Goal: Transaction & Acquisition: Book appointment/travel/reservation

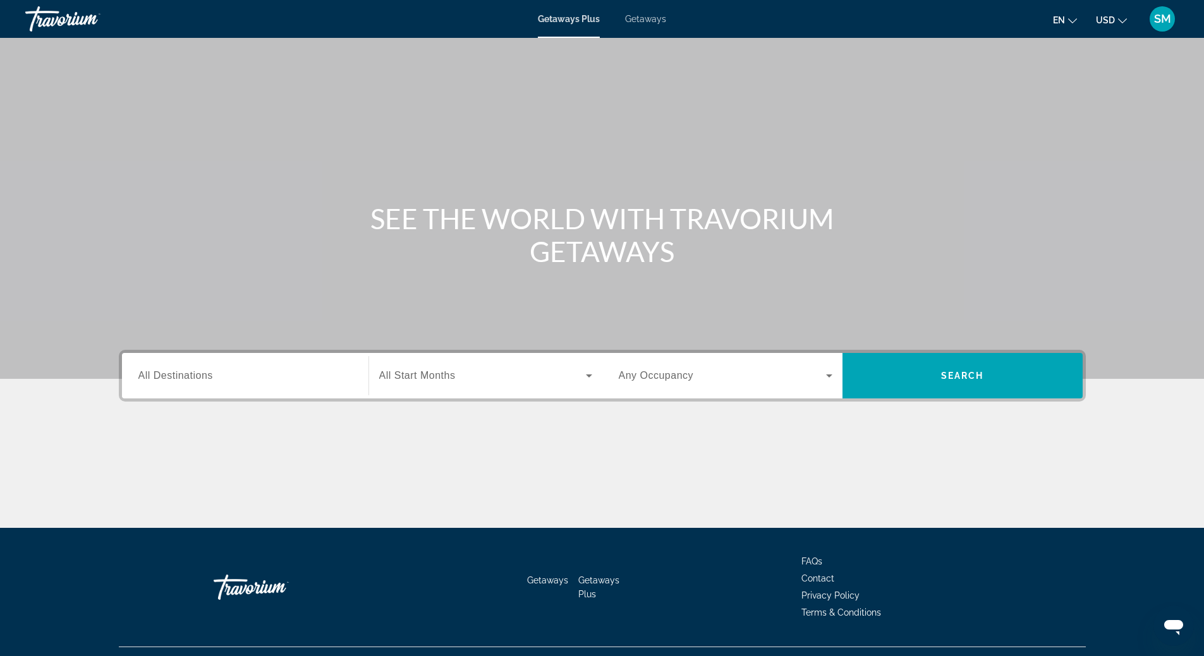
click at [648, 20] on span "Getaways" at bounding box center [645, 19] width 41 height 10
click at [186, 372] on span "All Destinations" at bounding box center [175, 375] width 75 height 11
click at [186, 372] on input "Destination All Destinations" at bounding box center [245, 376] width 214 height 15
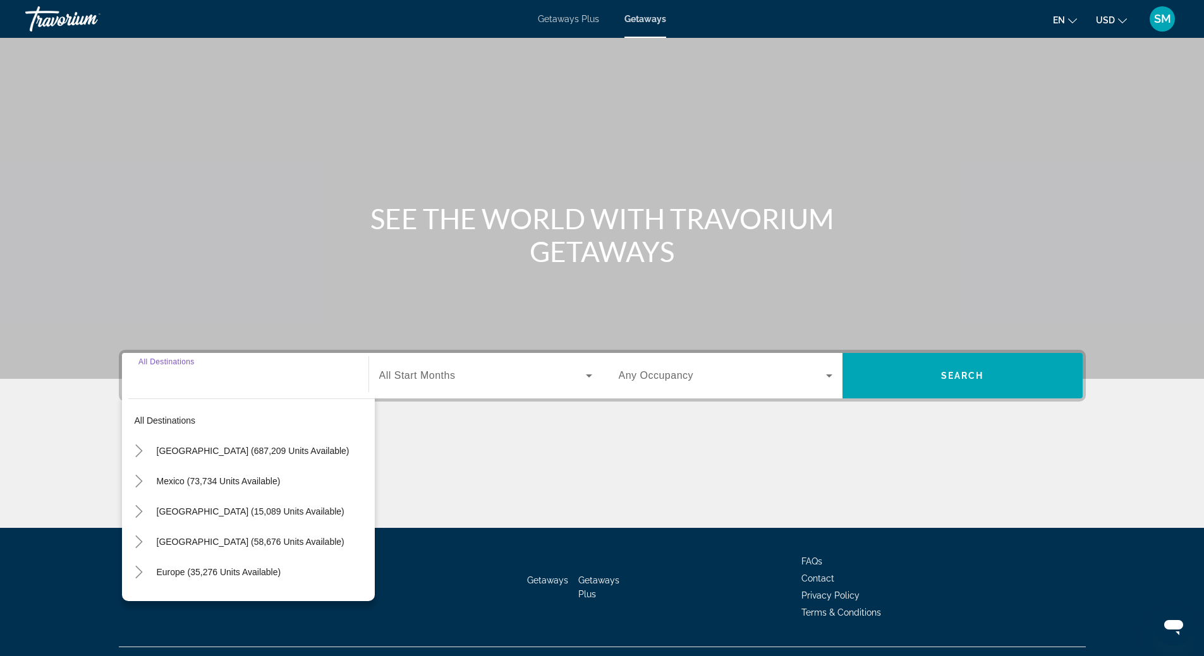
scroll to position [27, 0]
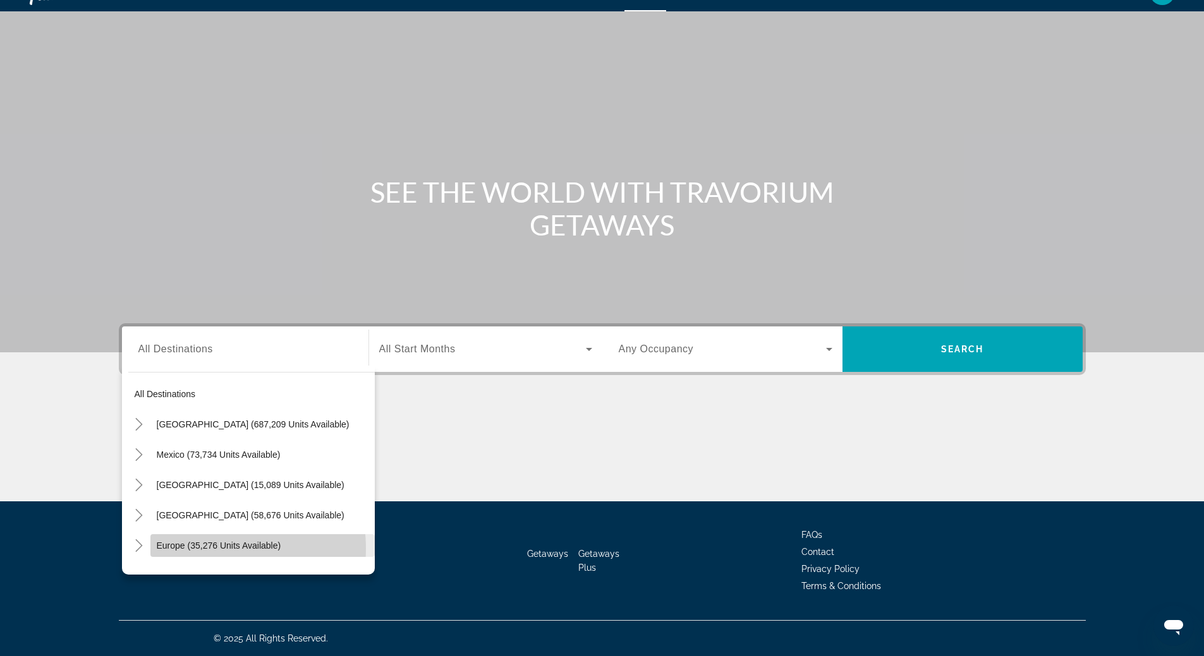
click at [197, 549] on span "Europe (35,276 units available)" at bounding box center [219, 546] width 124 height 10
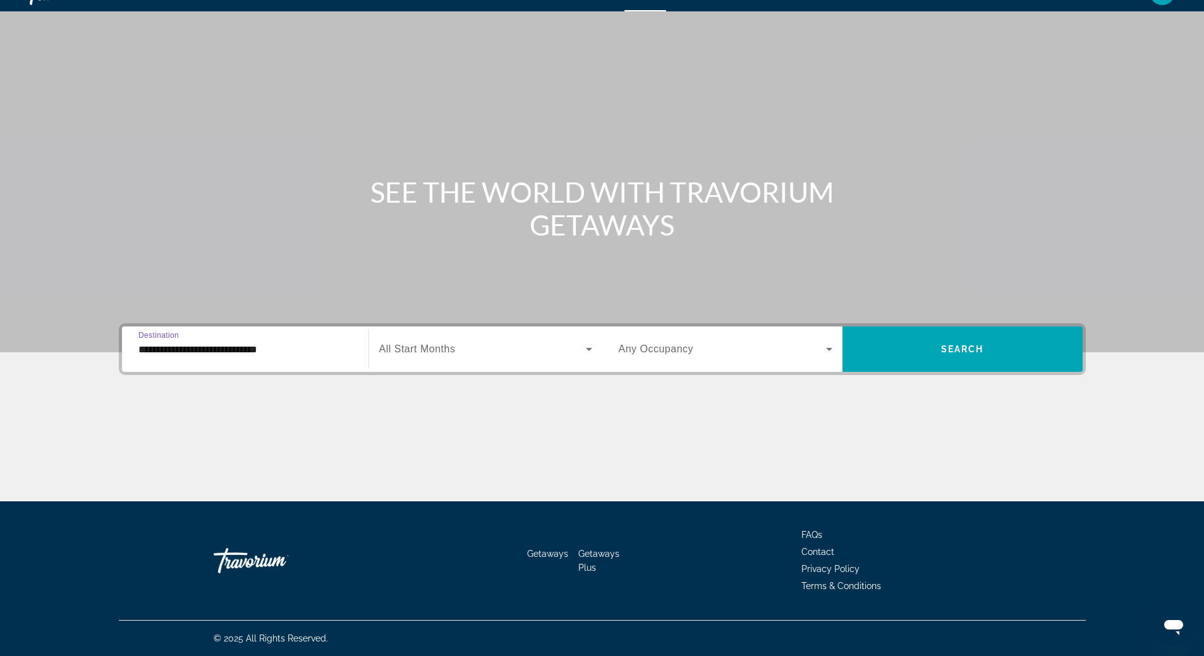
click at [202, 348] on input "**********" at bounding box center [245, 349] width 214 height 15
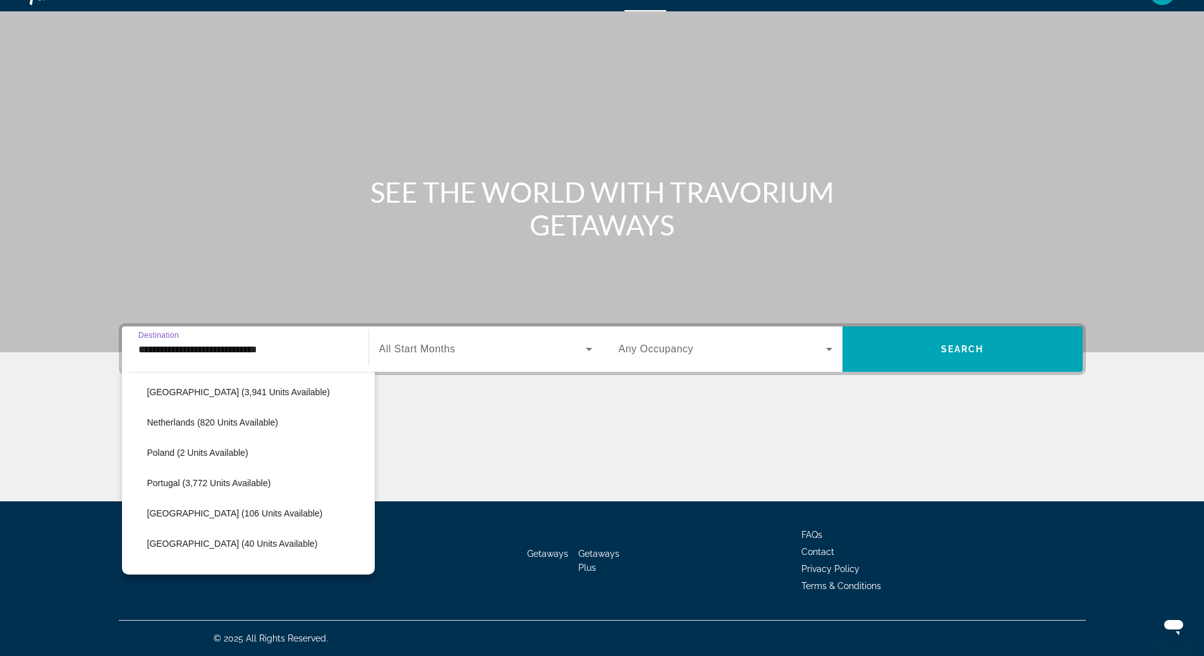
scroll to position [581, 0]
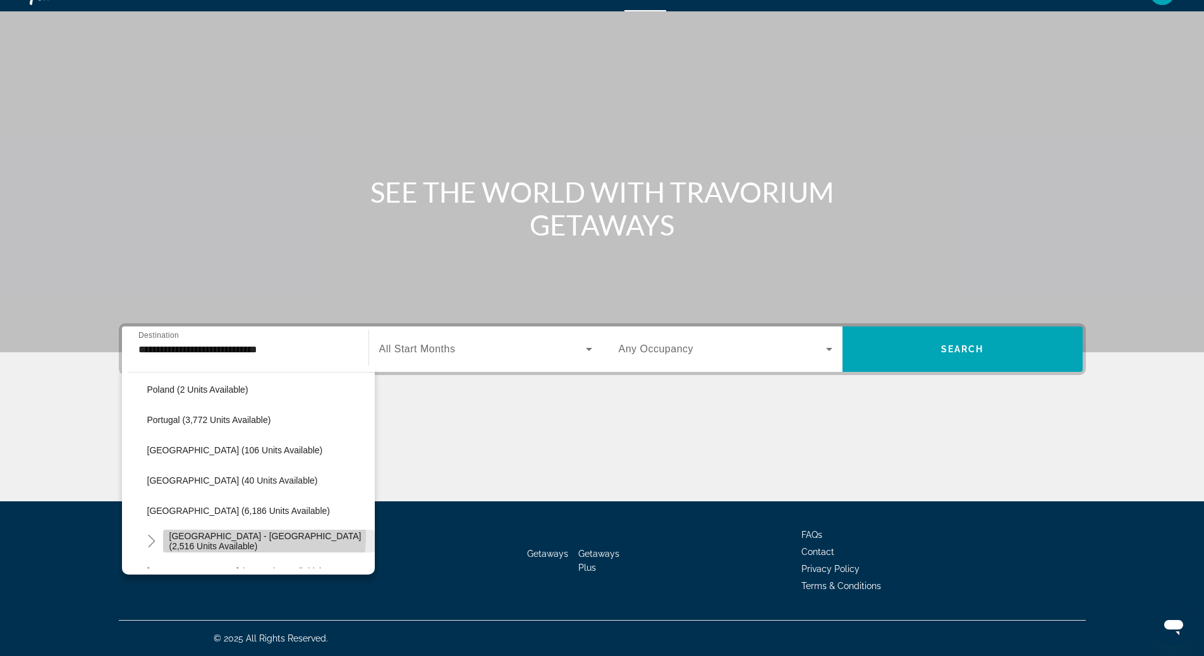
click at [216, 536] on span "Search widget" at bounding box center [269, 541] width 212 height 30
type input "**********"
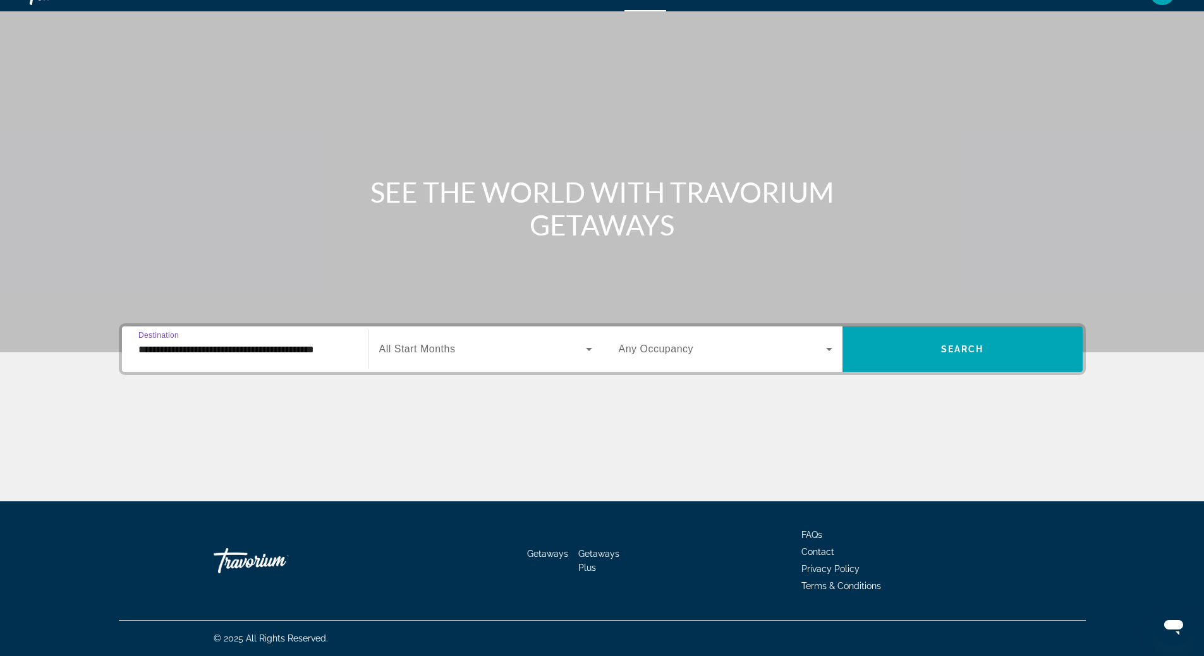
click at [589, 348] on icon "Search widget" at bounding box center [589, 349] width 6 height 3
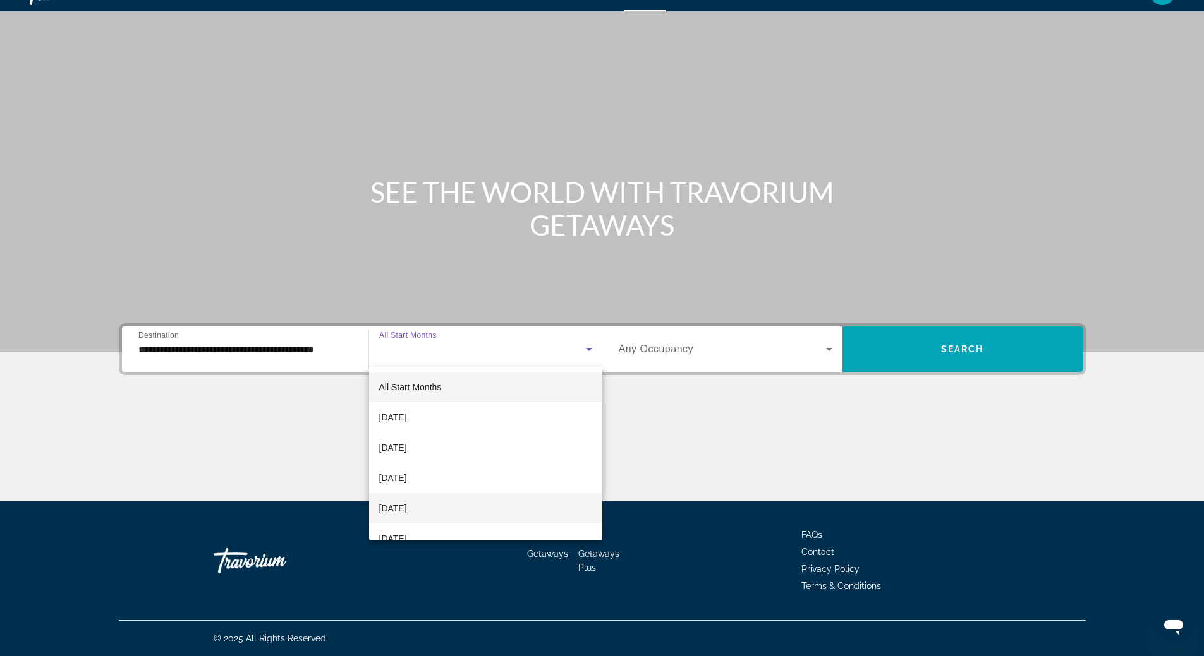
scroll to position [63, 0]
click at [480, 476] on mat-option "[DATE]" at bounding box center [485, 476] width 233 height 30
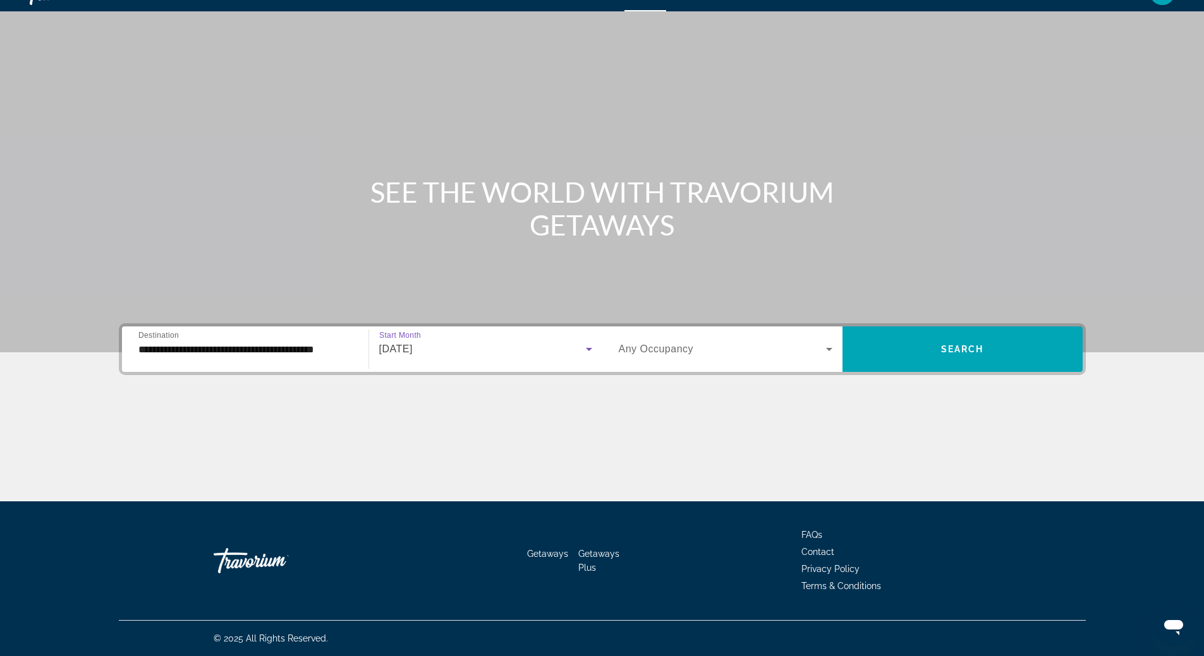
click at [826, 351] on icon "Search widget" at bounding box center [828, 349] width 15 height 15
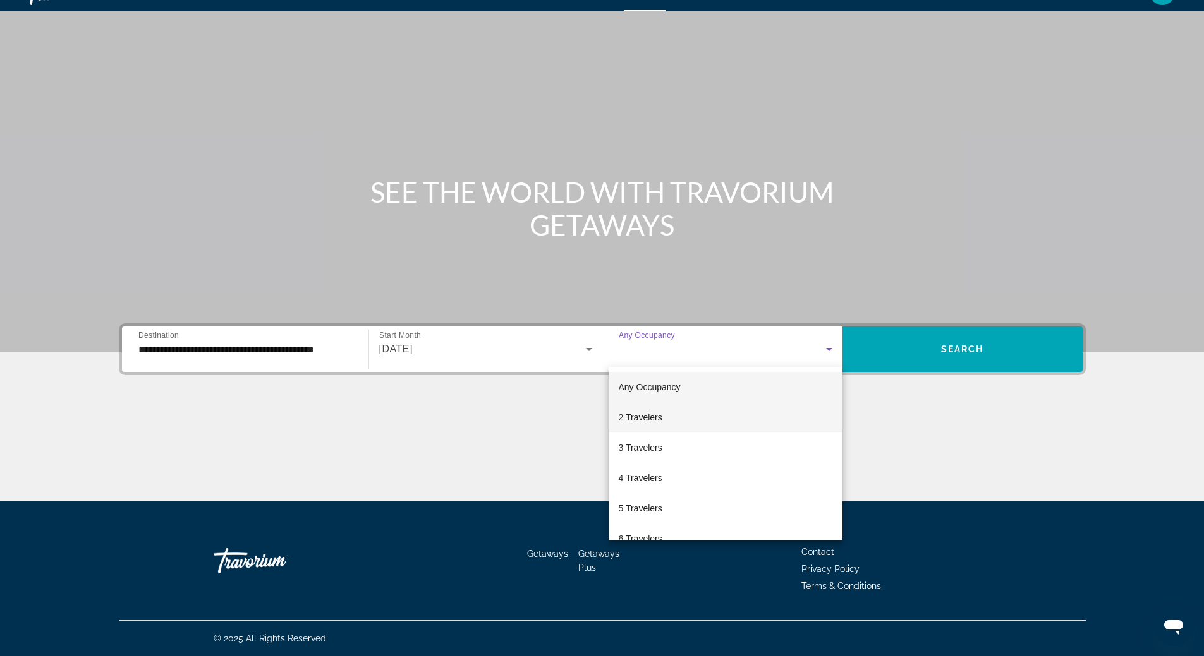
click at [766, 418] on mat-option "2 Travelers" at bounding box center [725, 417] width 234 height 30
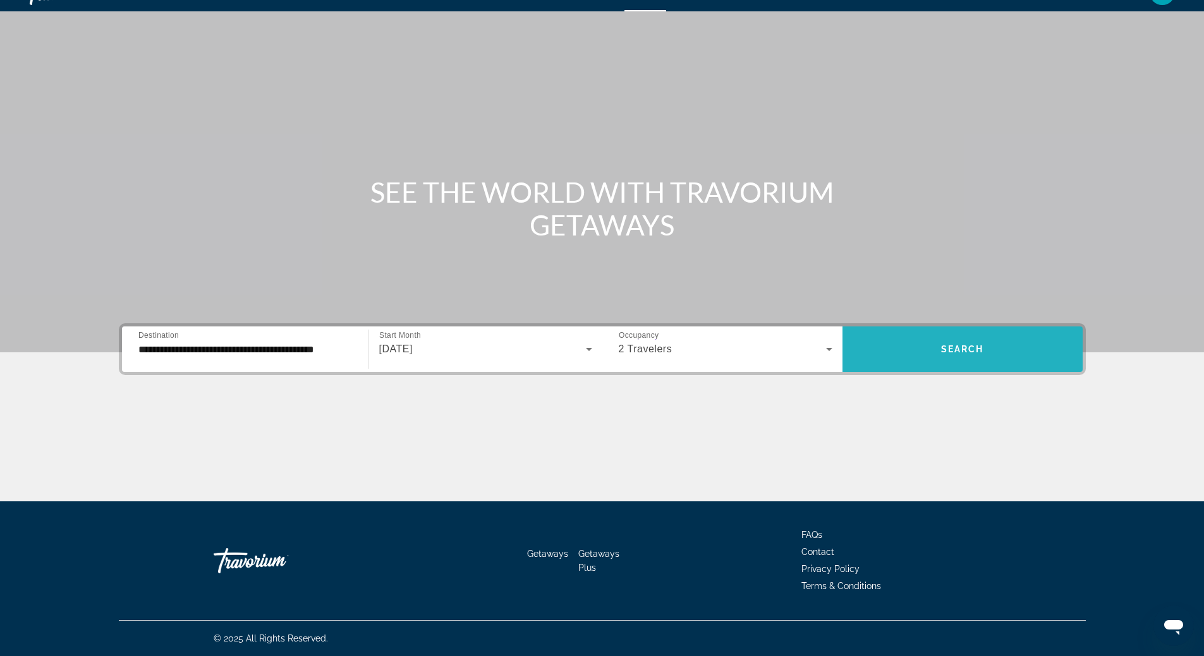
click at [953, 346] on span "Search" at bounding box center [962, 349] width 43 height 10
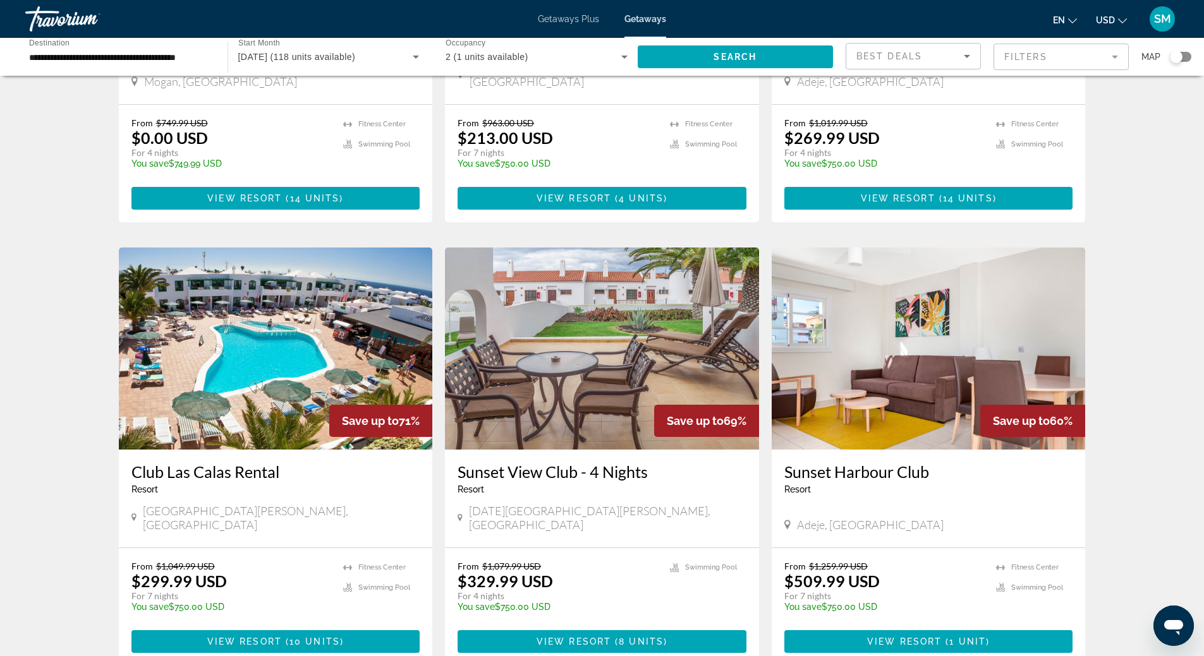
scroll to position [379, 0]
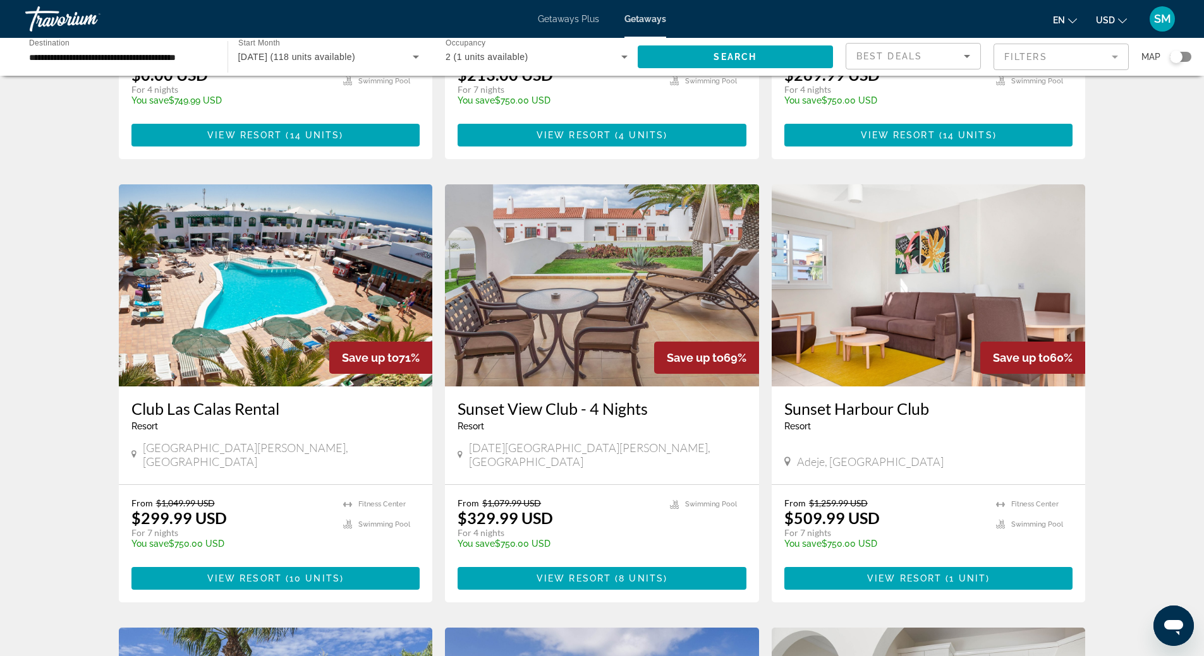
click at [301, 294] on img "Main content" at bounding box center [276, 285] width 314 height 202
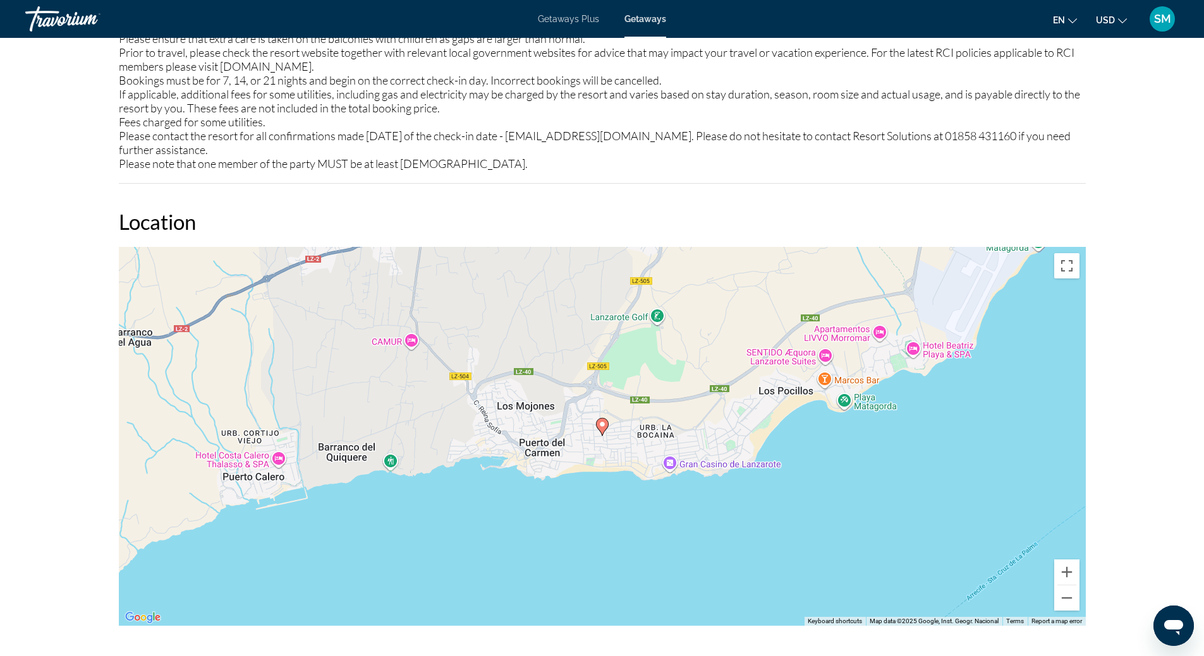
scroll to position [1643, 0]
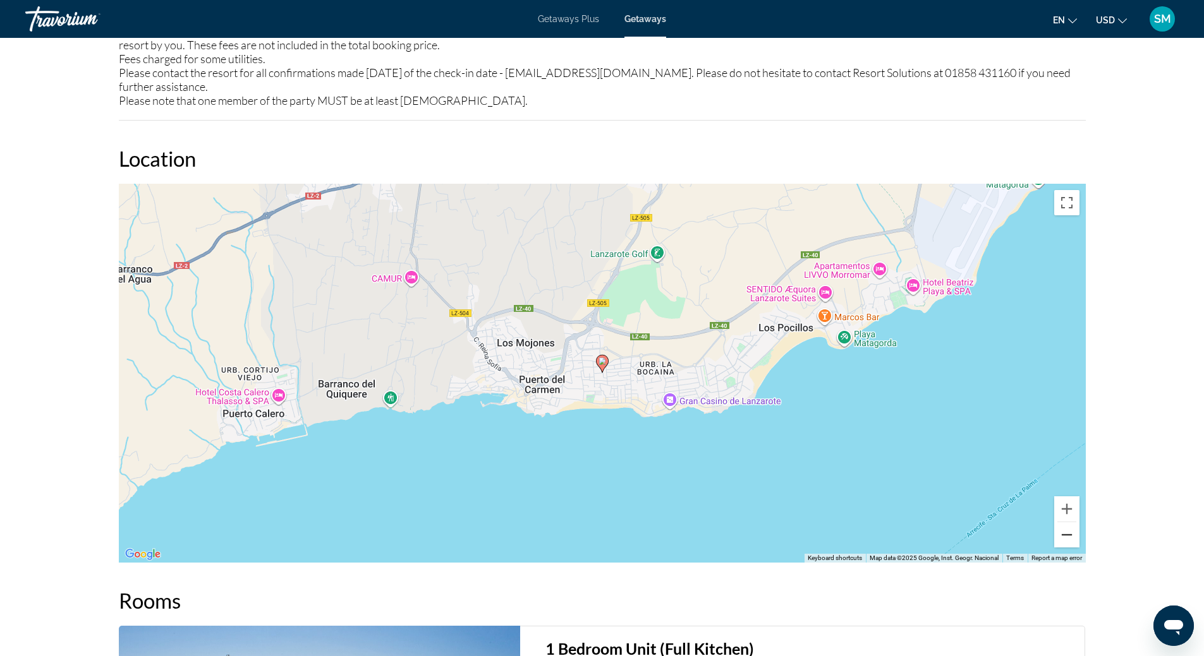
click at [1067, 537] on button "Zoom out" at bounding box center [1066, 535] width 25 height 25
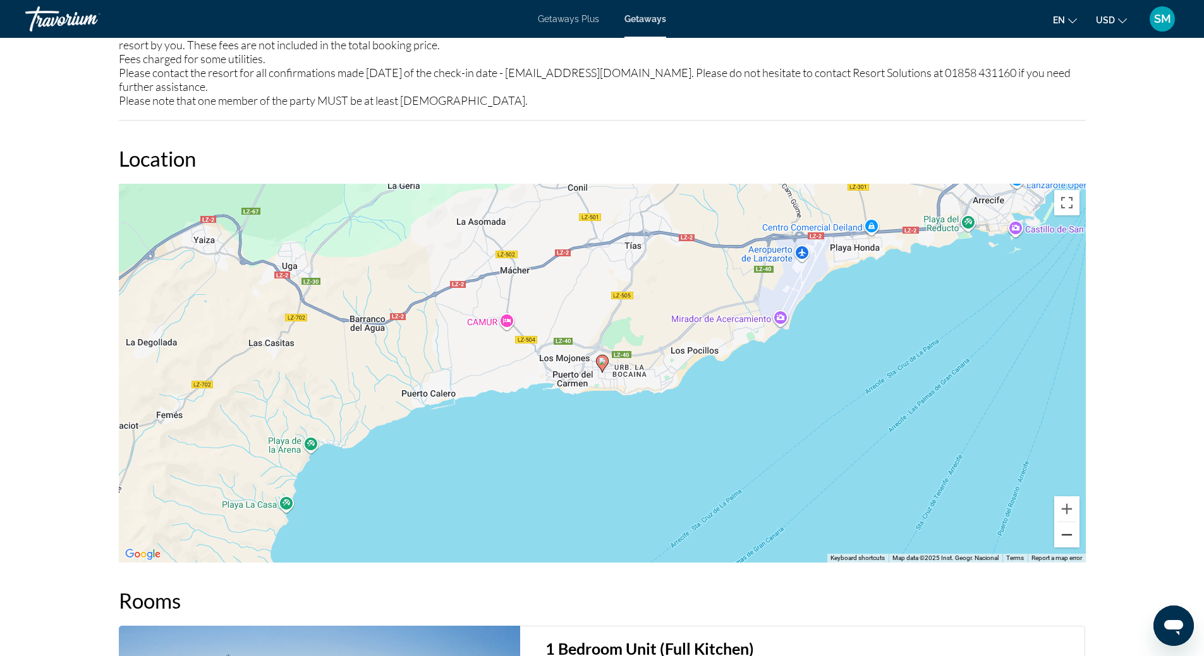
click at [1067, 536] on button "Zoom out" at bounding box center [1066, 535] width 25 height 25
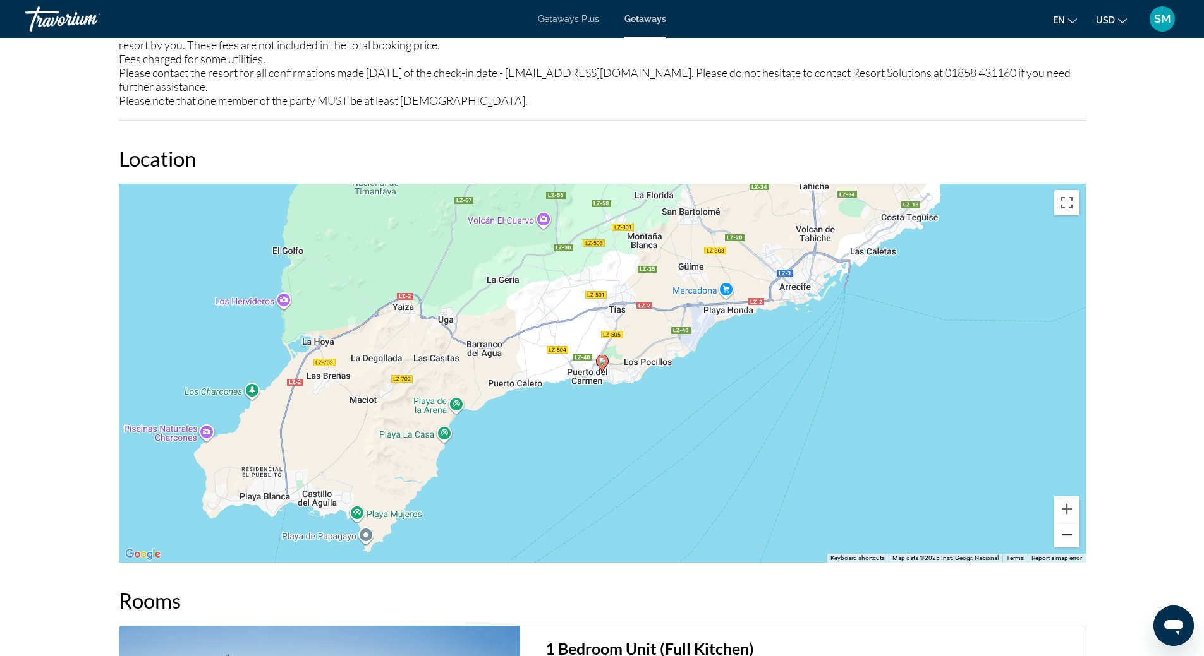
click at [1067, 536] on button "Zoom out" at bounding box center [1066, 535] width 25 height 25
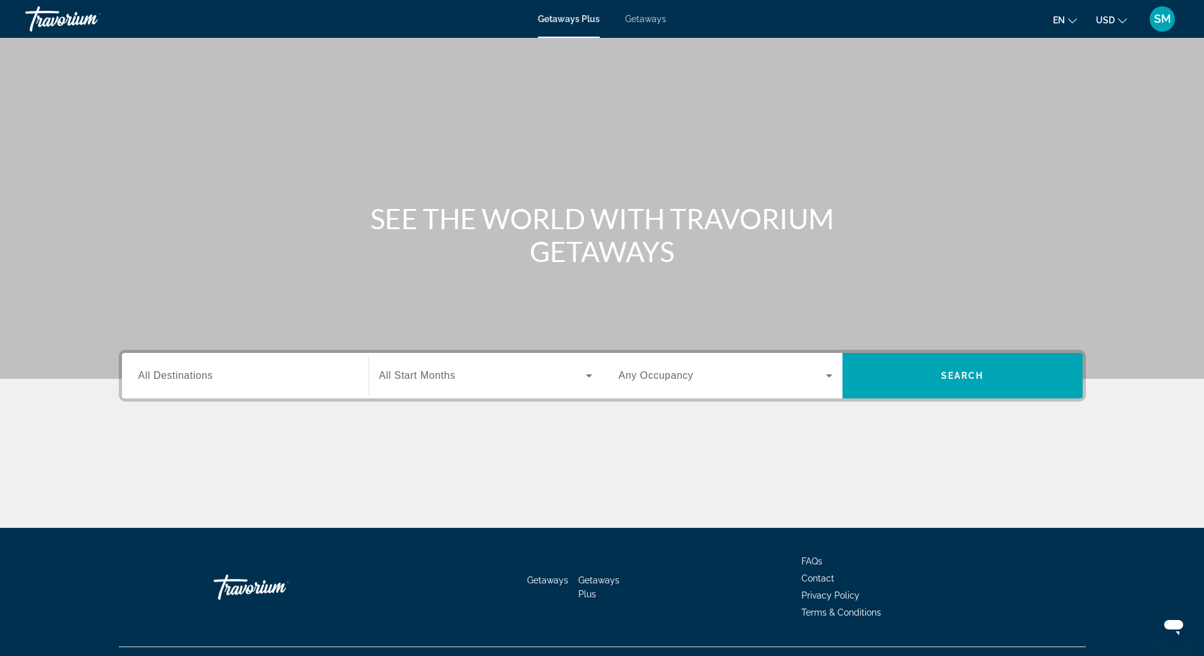
click at [191, 373] on span "All Destinations" at bounding box center [175, 375] width 75 height 11
click at [191, 373] on input "Destination All Destinations" at bounding box center [245, 376] width 214 height 15
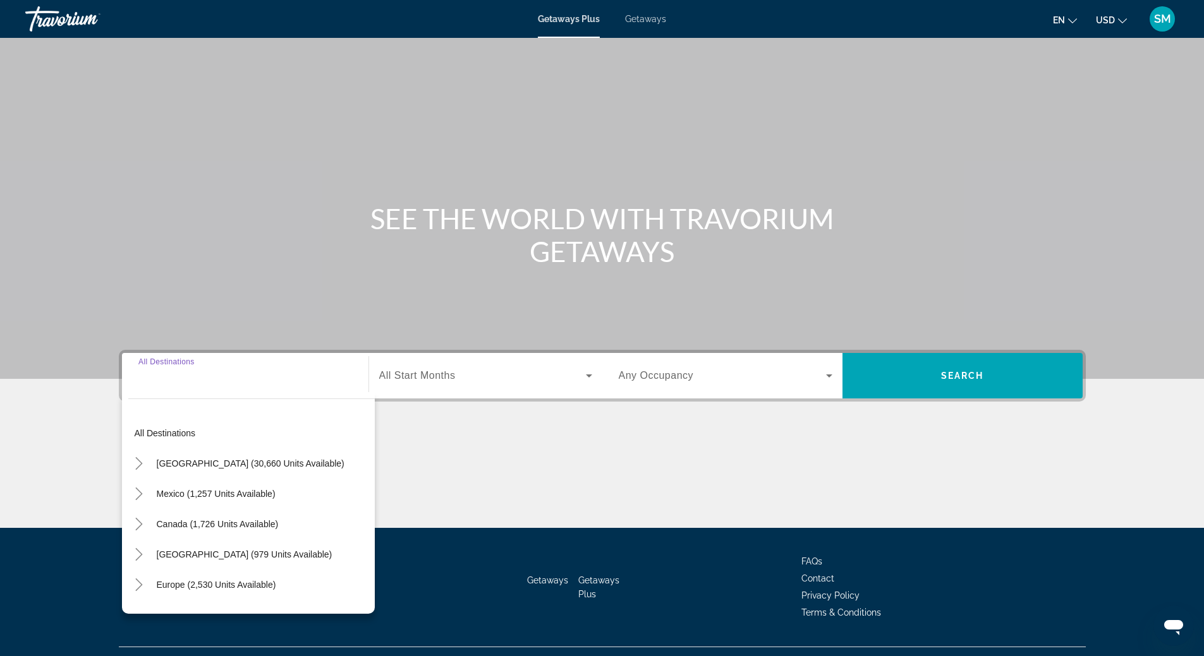
scroll to position [27, 0]
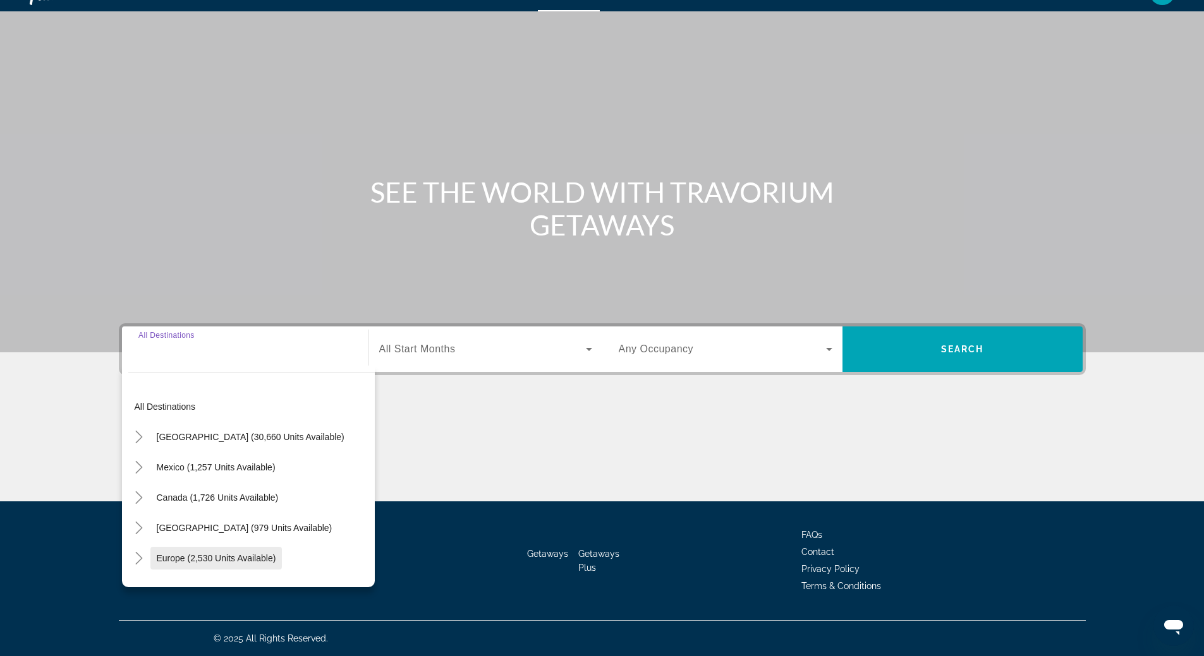
click at [200, 560] on span "Europe (2,530 units available)" at bounding box center [216, 558] width 119 height 10
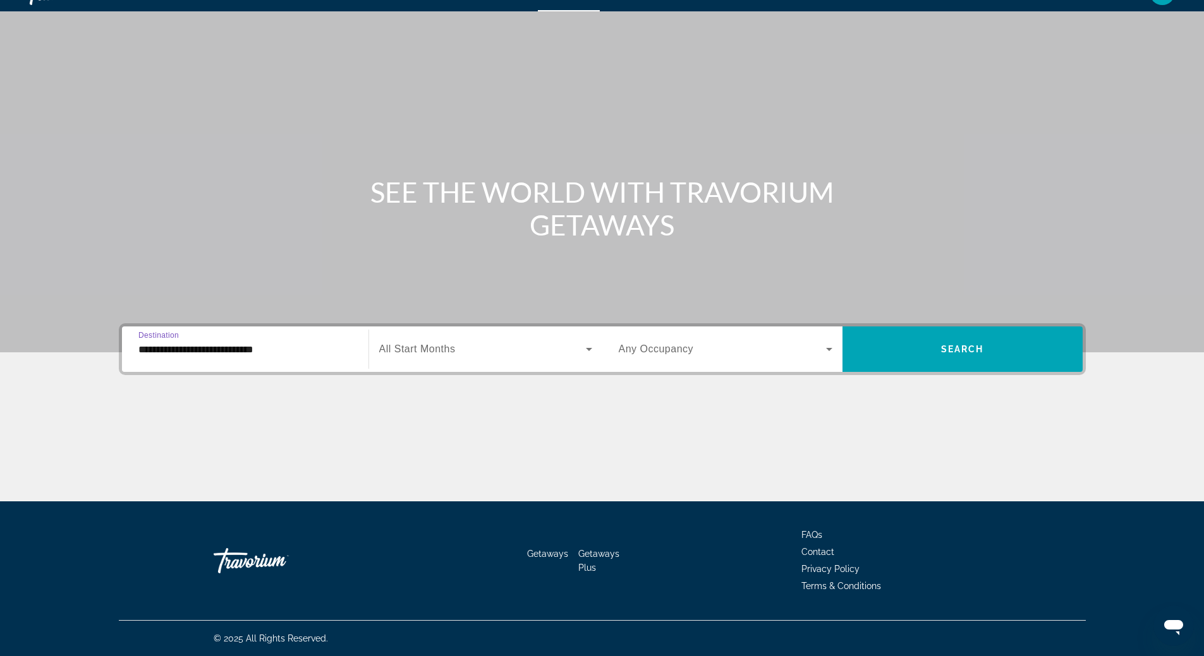
click at [222, 354] on input "**********" at bounding box center [245, 349] width 214 height 15
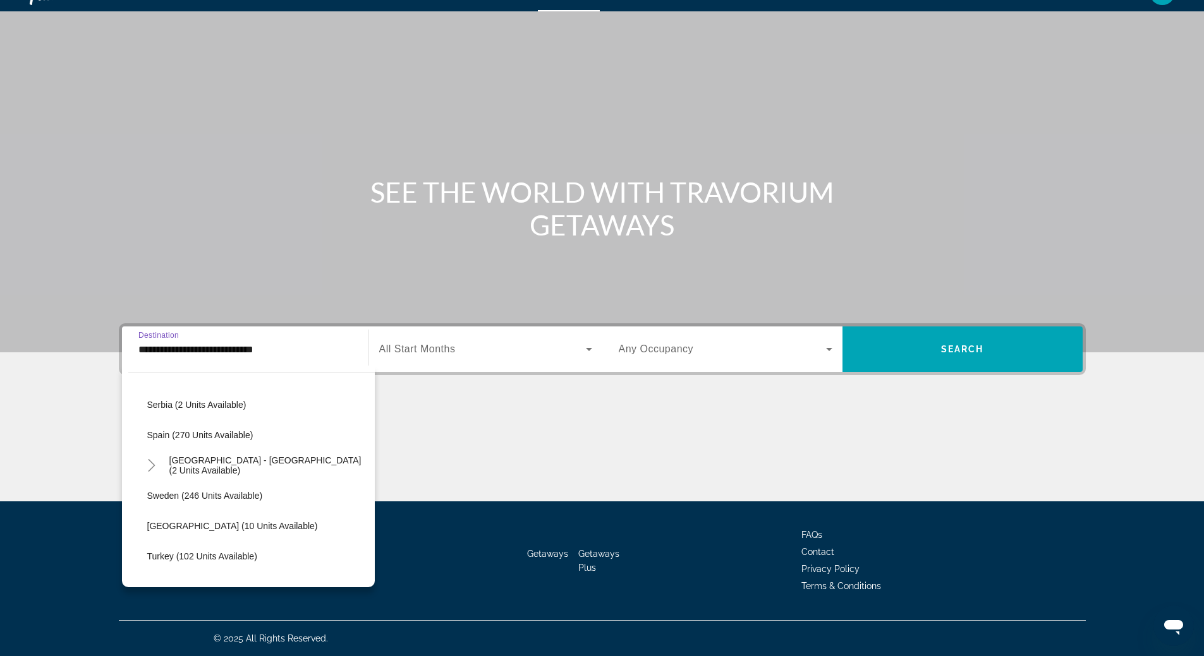
scroll to position [581, 0]
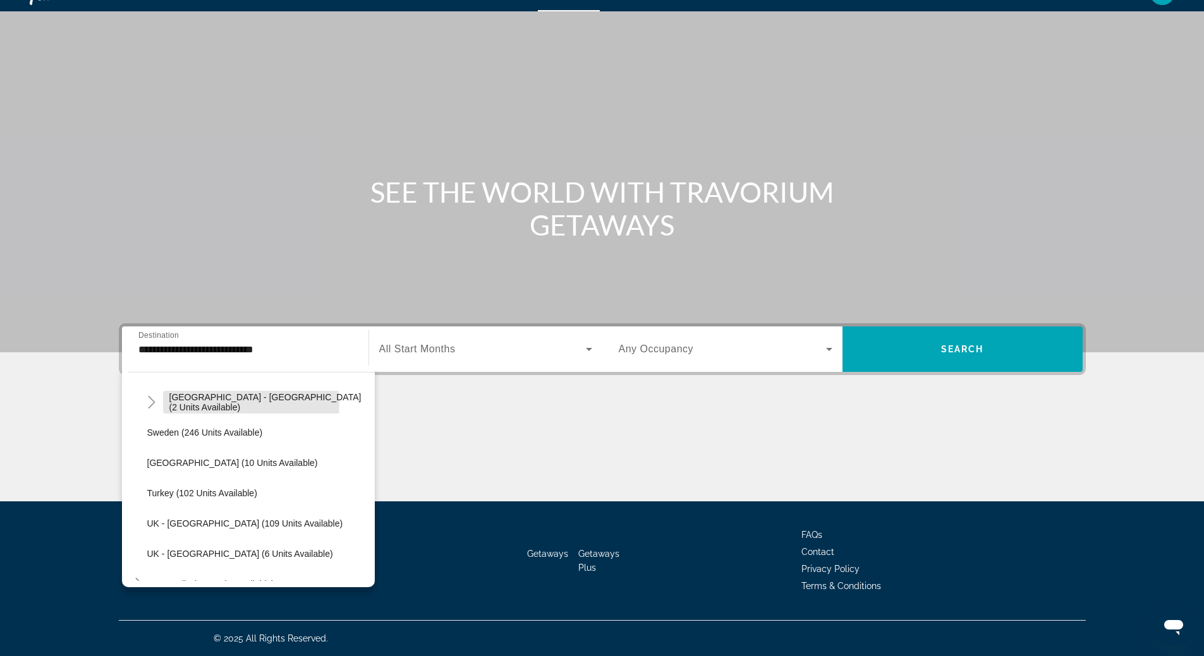
click at [226, 406] on span "[GEOGRAPHIC_DATA] - [GEOGRAPHIC_DATA] (2 units available)" at bounding box center [268, 402] width 199 height 20
type input "**********"
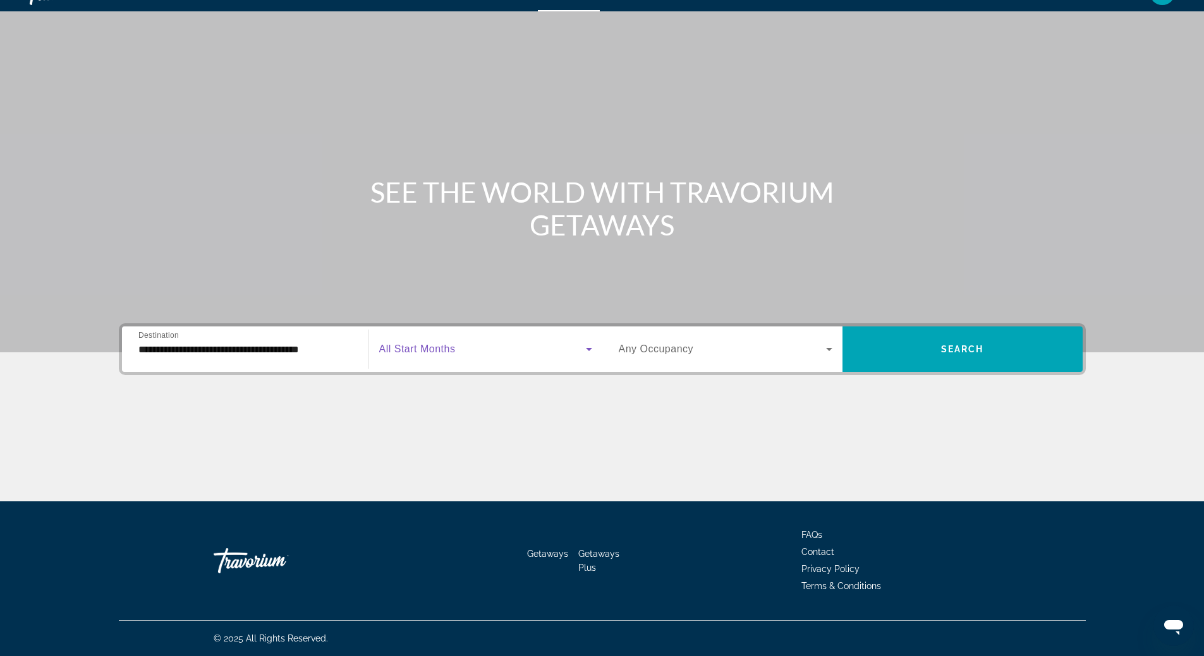
click at [587, 351] on icon "Search widget" at bounding box center [588, 349] width 15 height 15
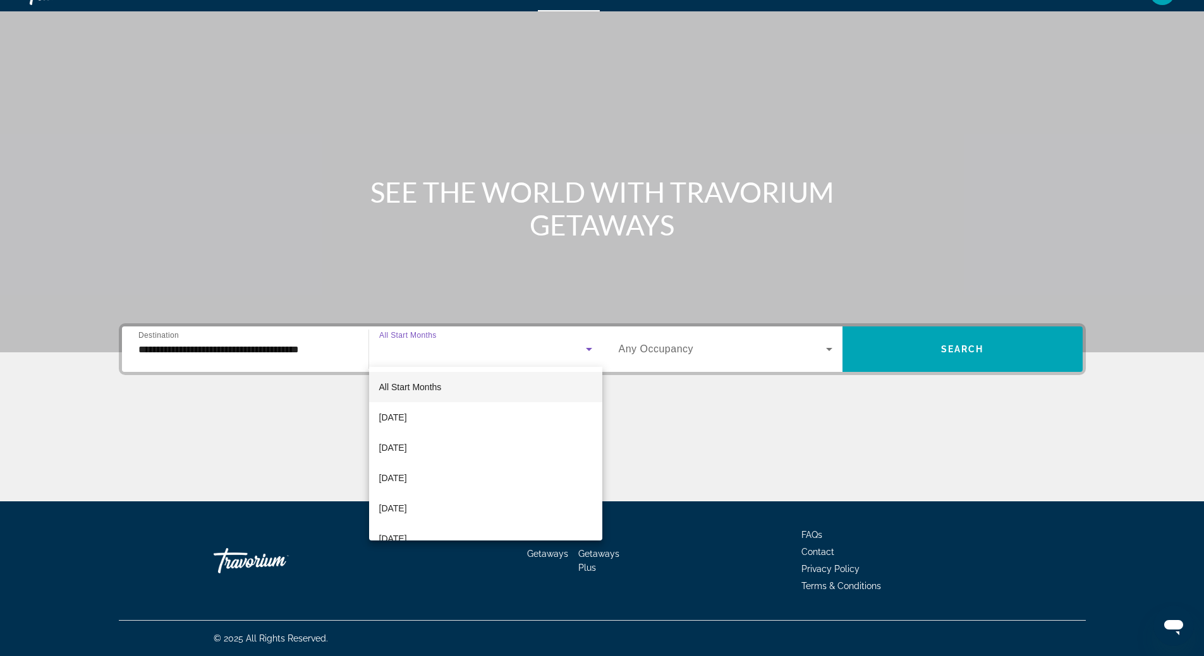
click at [667, 353] on div at bounding box center [602, 328] width 1204 height 656
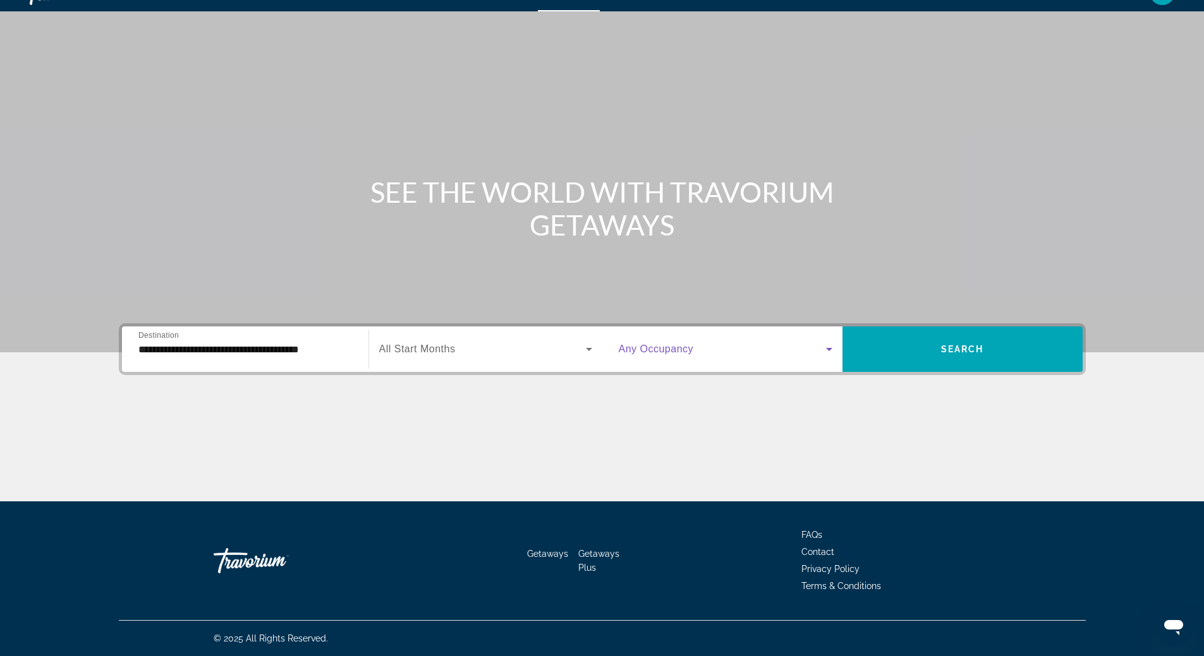
click at [828, 349] on icon "Search widget" at bounding box center [829, 349] width 6 height 3
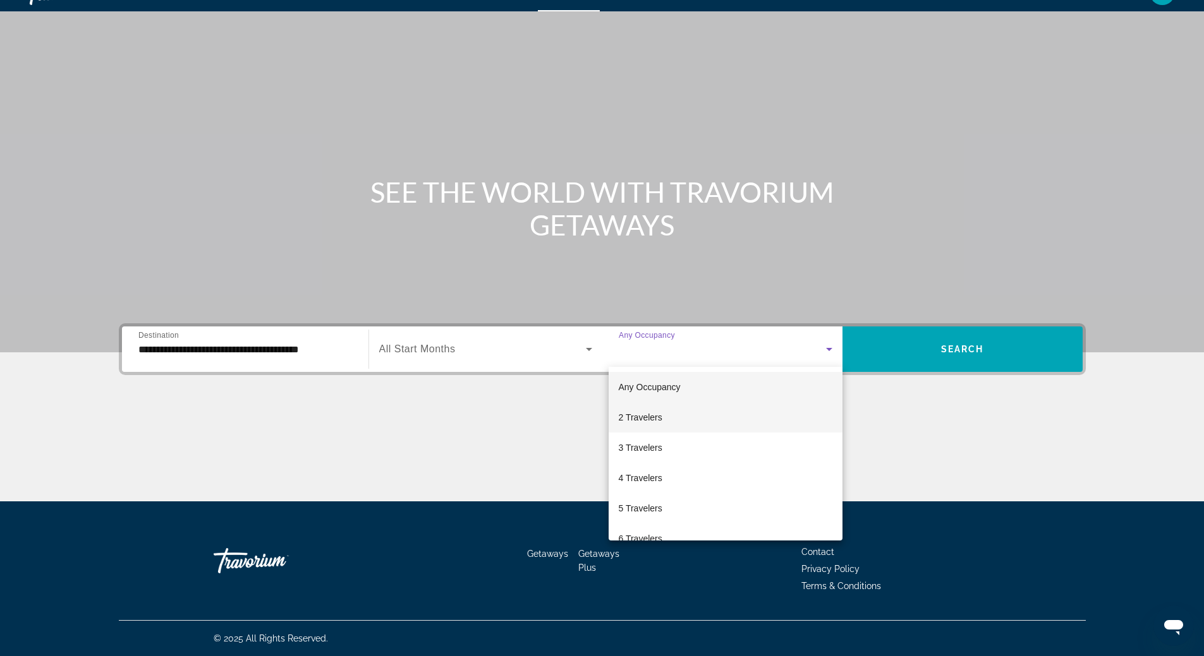
click at [724, 418] on mat-option "2 Travelers" at bounding box center [725, 417] width 234 height 30
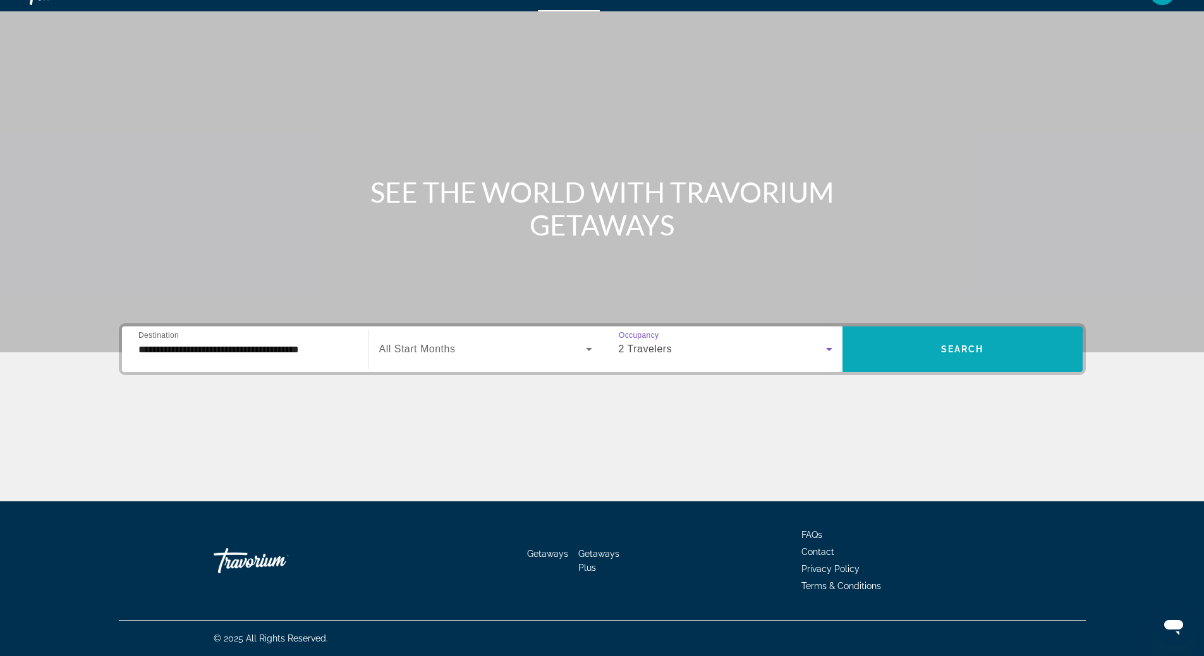
click at [968, 351] on span "Search" at bounding box center [962, 349] width 43 height 10
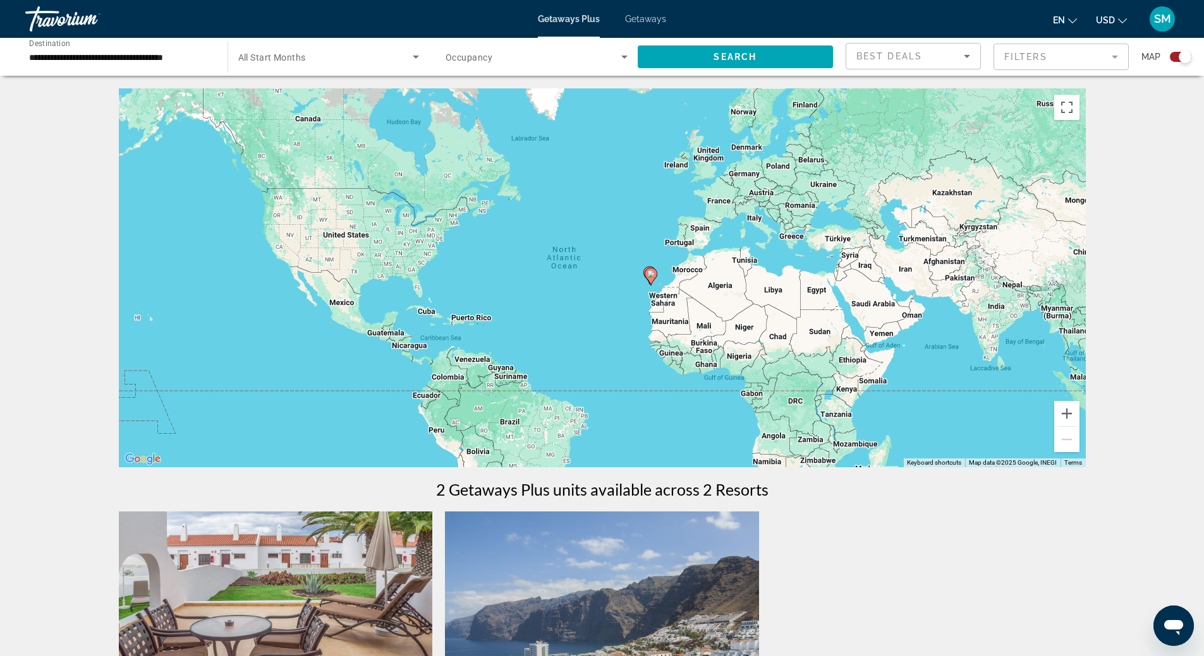
click at [620, 287] on div "To activate drag with keyboard, press Alt + Enter. Once in keyboard drag state,…" at bounding box center [602, 277] width 967 height 379
click at [621, 287] on div "To activate drag with keyboard, press Alt + Enter. Once in keyboard drag state,…" at bounding box center [602, 277] width 967 height 379
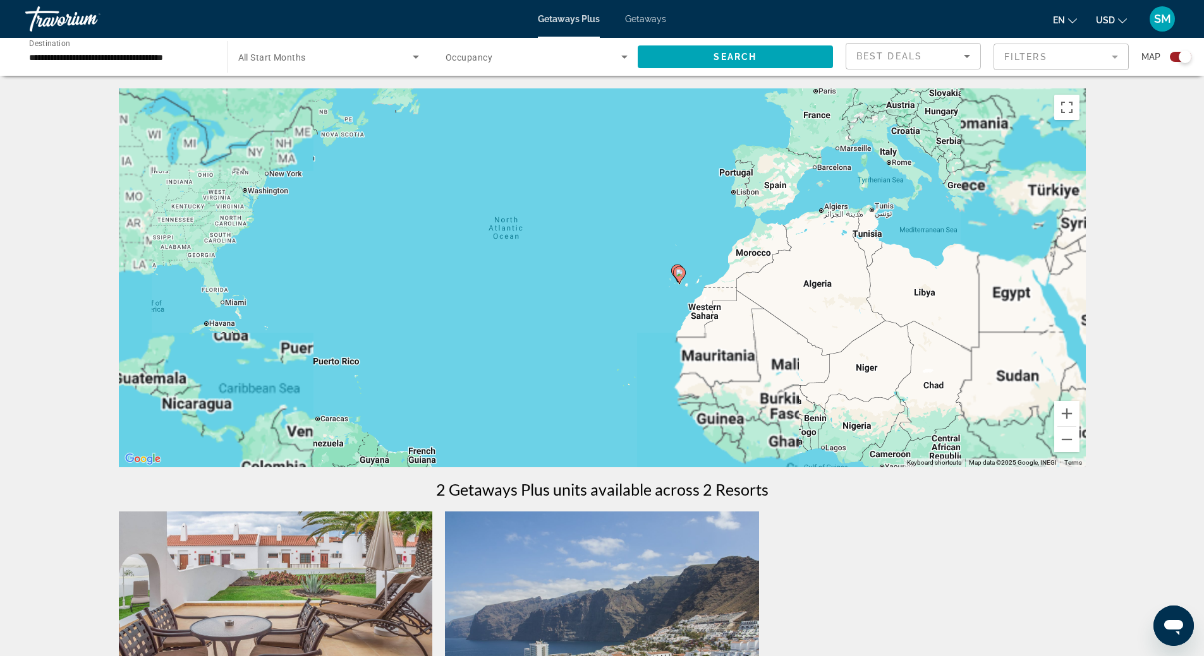
click at [621, 287] on div "To activate drag with keyboard, press Alt + Enter. Once in keyboard drag state,…" at bounding box center [602, 277] width 967 height 379
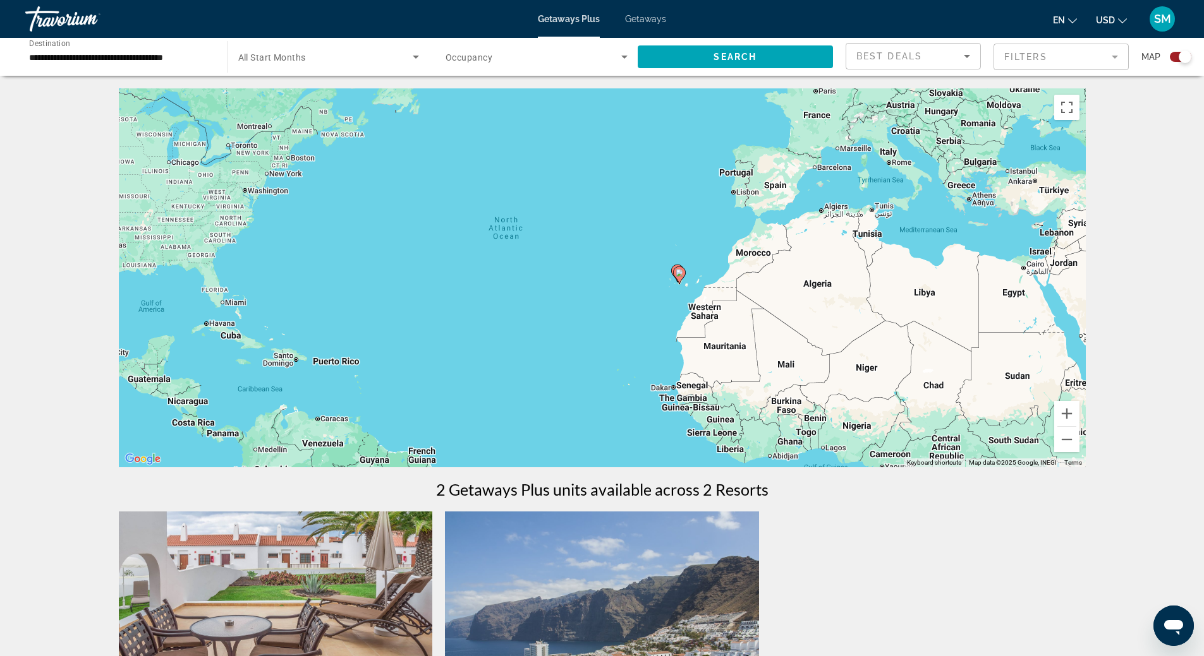
click at [622, 288] on div "To activate drag with keyboard, press Alt + Enter. Once in keyboard drag state,…" at bounding box center [602, 277] width 967 height 379
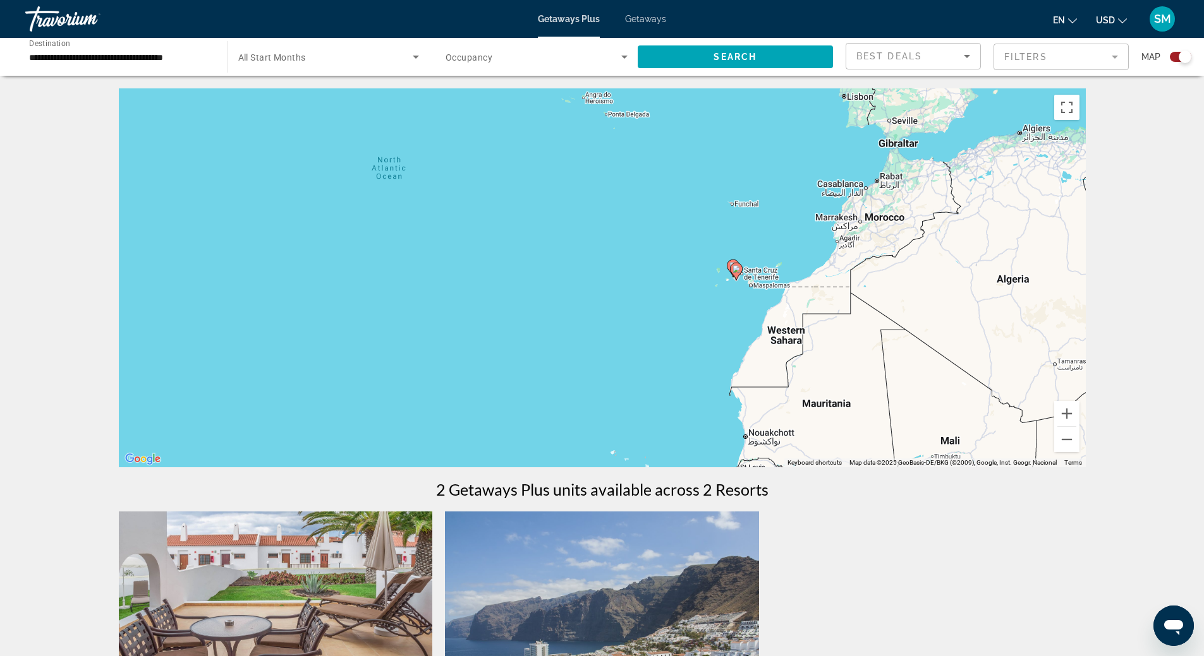
click at [622, 288] on div "To activate drag with keyboard, press Alt + Enter. Once in keyboard drag state,…" at bounding box center [602, 277] width 967 height 379
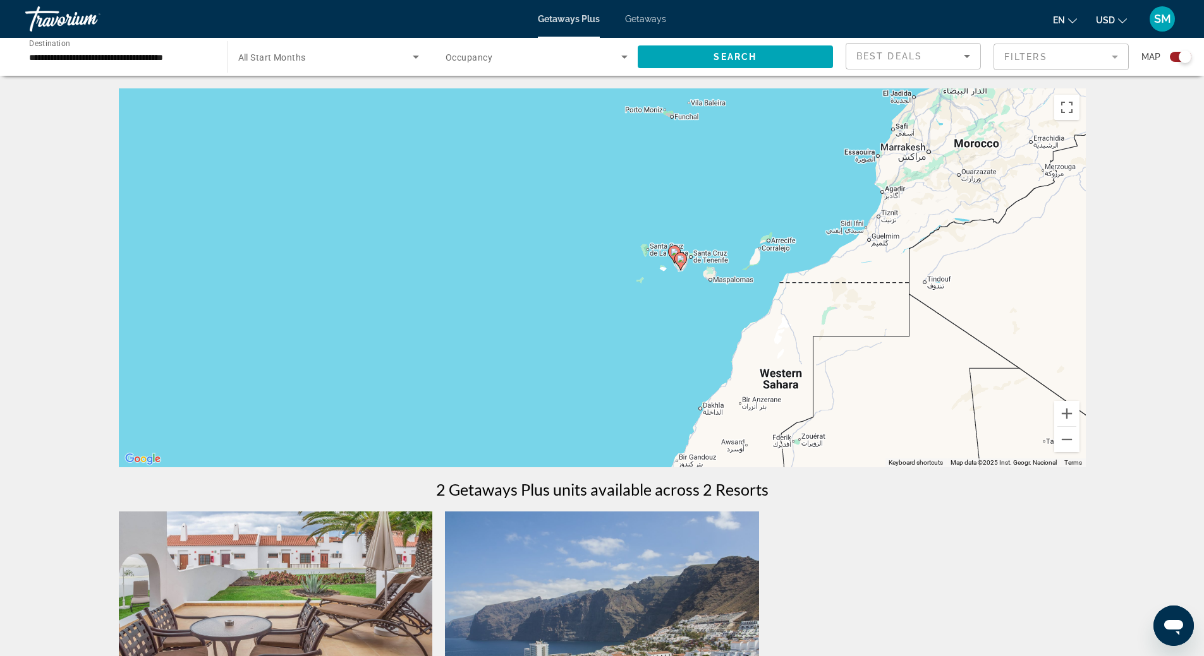
drag, startPoint x: 655, startPoint y: 287, endPoint x: 477, endPoint y: 284, distance: 177.6
click at [478, 284] on div "To activate drag with keyboard, press Alt + Enter. Once in keyboard drag state,…" at bounding box center [602, 277] width 967 height 379
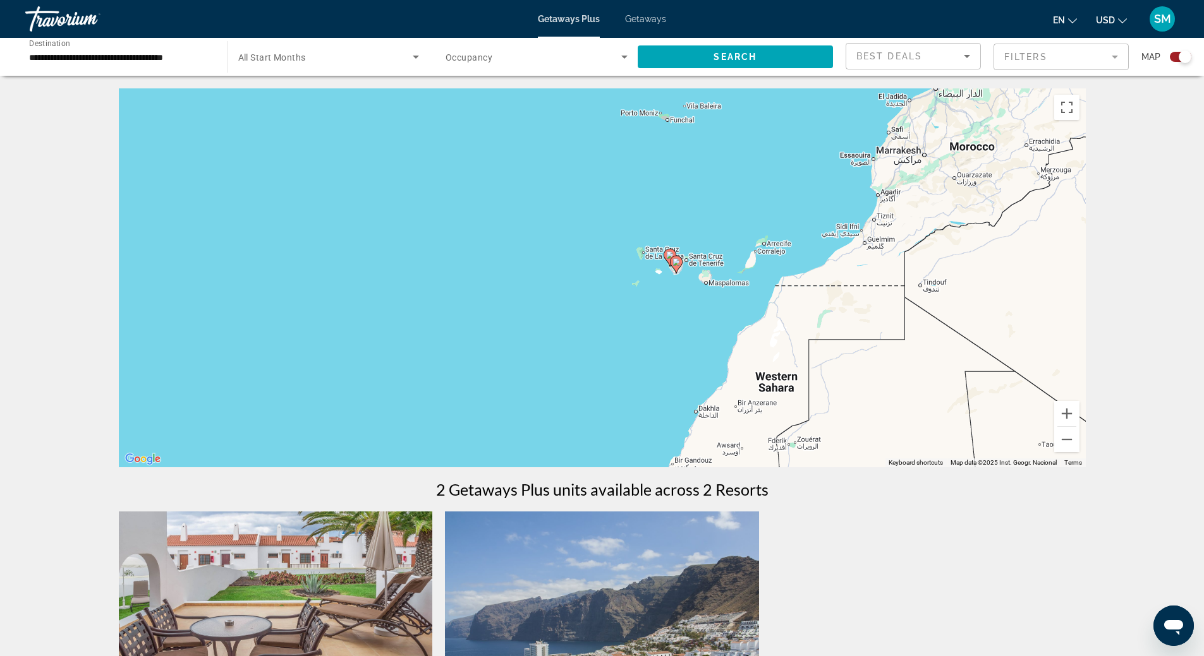
click at [663, 301] on div "To activate drag with keyboard, press Alt + Enter. Once in keyboard drag state,…" at bounding box center [602, 277] width 967 height 379
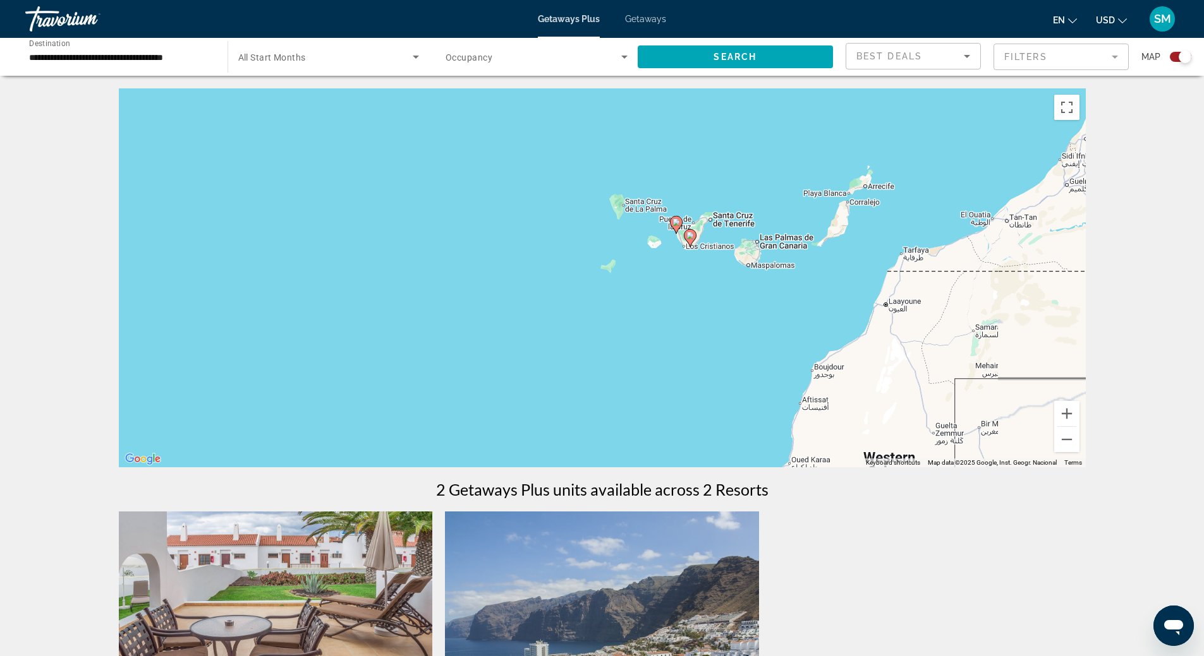
click at [663, 301] on div "To activate drag with keyboard, press Alt + Enter. Once in keyboard drag state,…" at bounding box center [602, 277] width 967 height 379
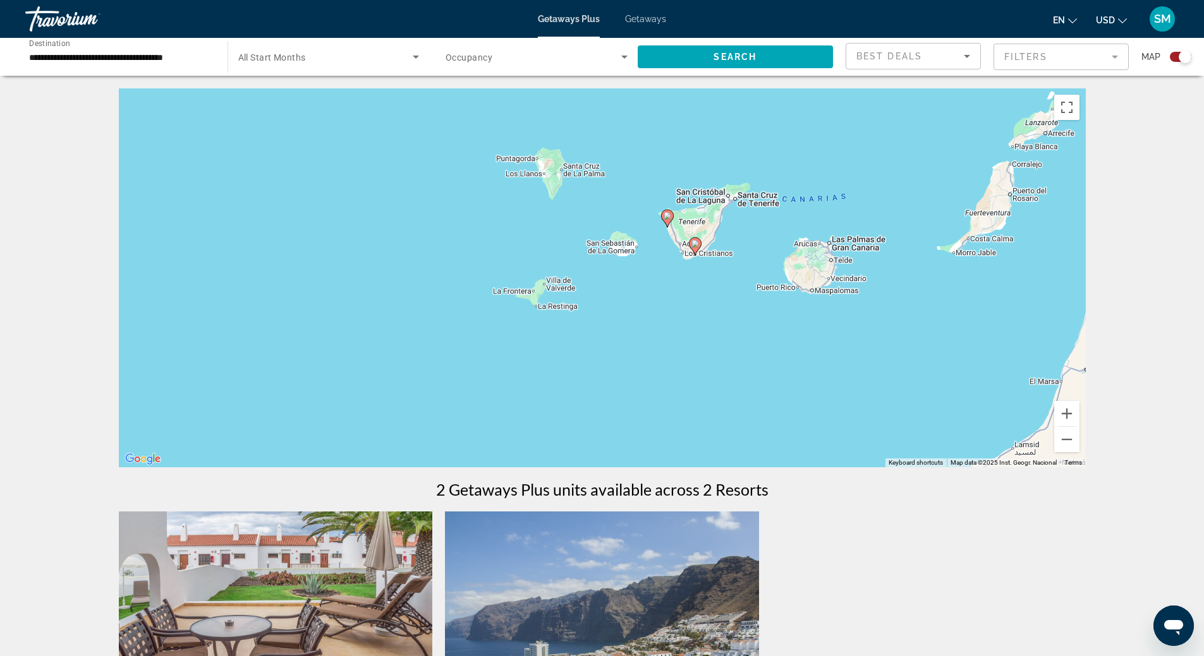
drag, startPoint x: 726, startPoint y: 238, endPoint x: 703, endPoint y: 307, distance: 72.5
click at [703, 306] on div "To activate drag with keyboard, press Alt + Enter. Once in keyboard drag state,…" at bounding box center [602, 277] width 967 height 379
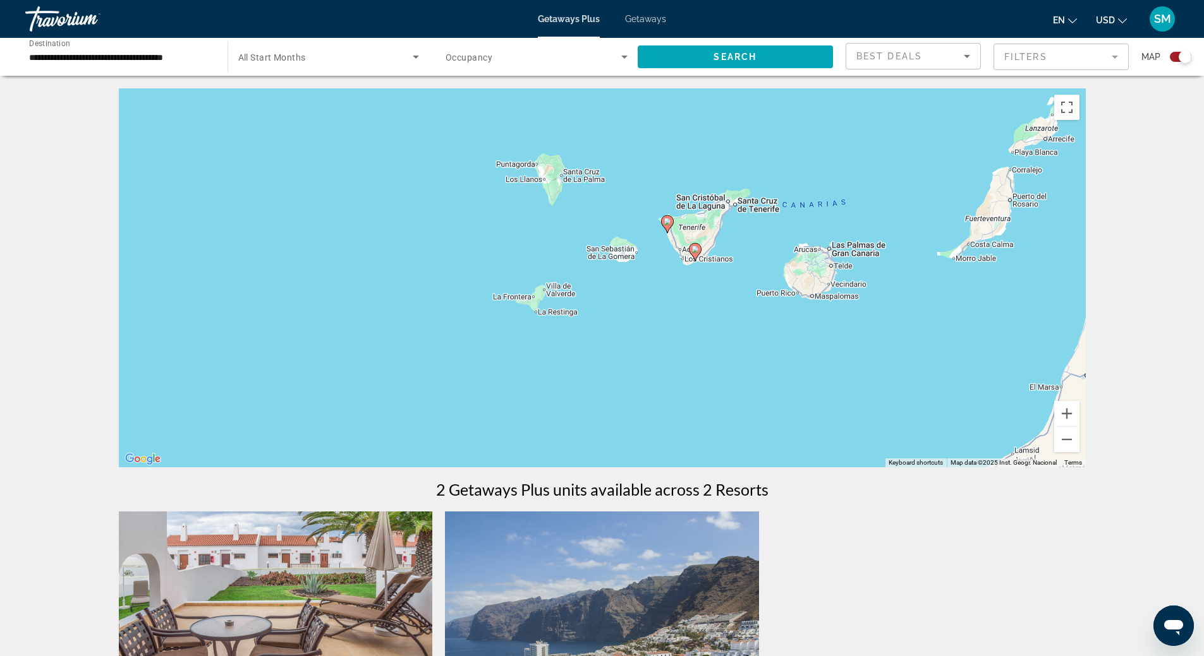
click at [724, 315] on div "To activate drag with keyboard, press Alt + Enter. Once in keyboard drag state,…" at bounding box center [602, 277] width 967 height 379
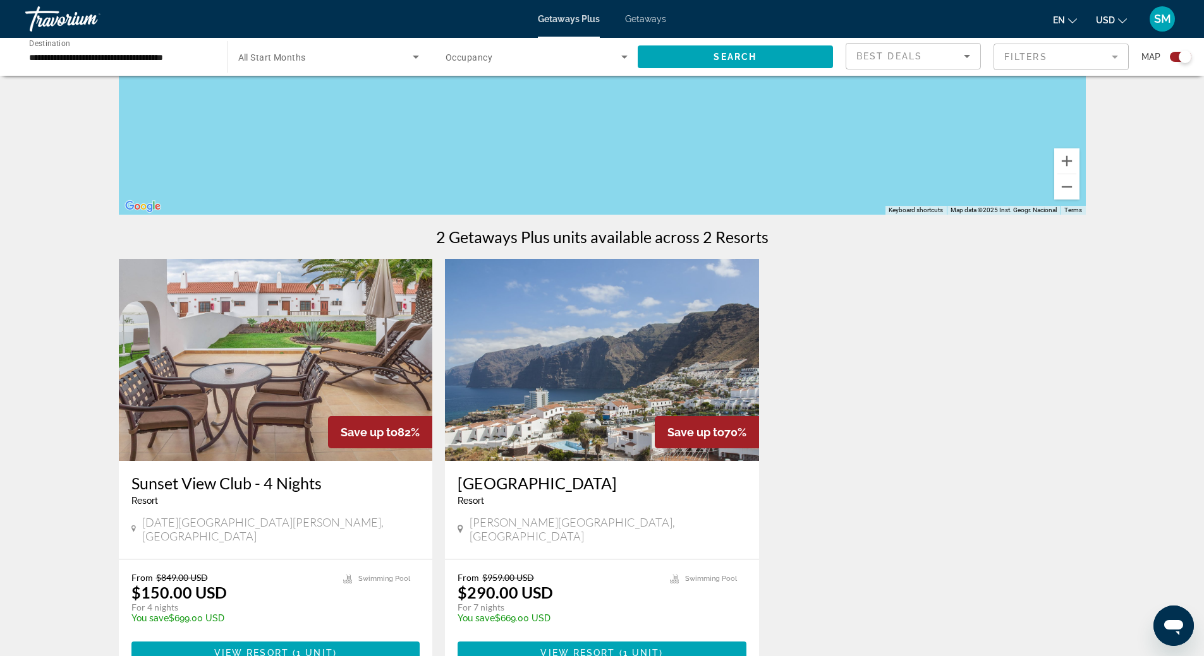
scroll to position [316, 0]
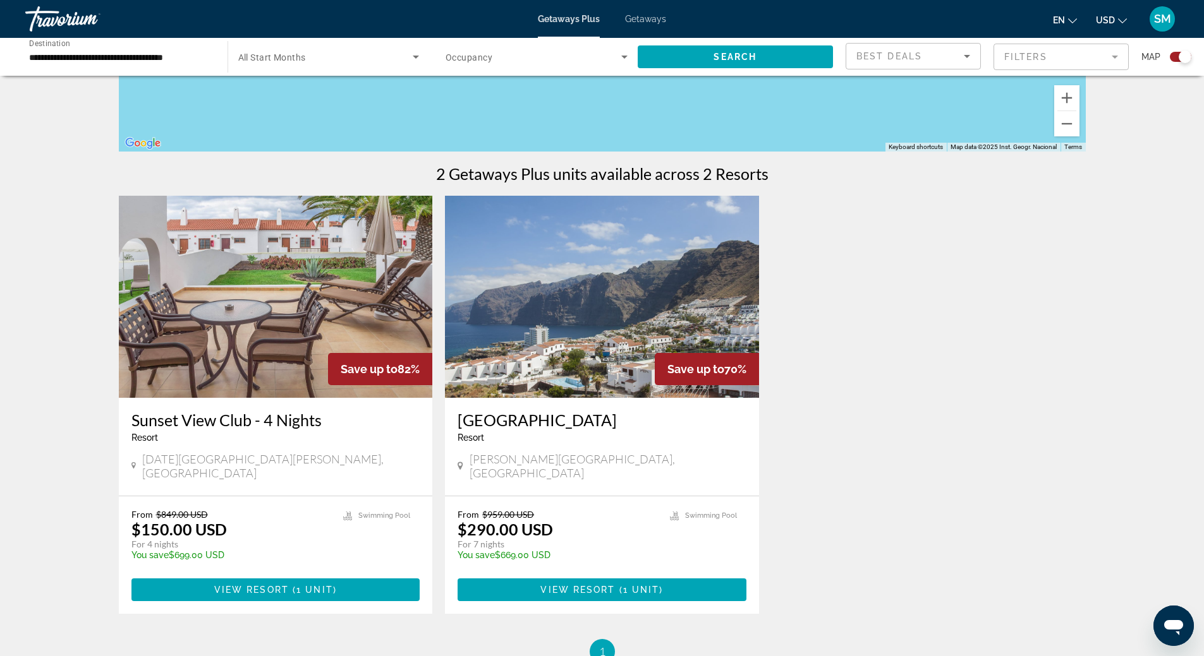
click at [645, 20] on span "Getaways" at bounding box center [645, 19] width 41 height 10
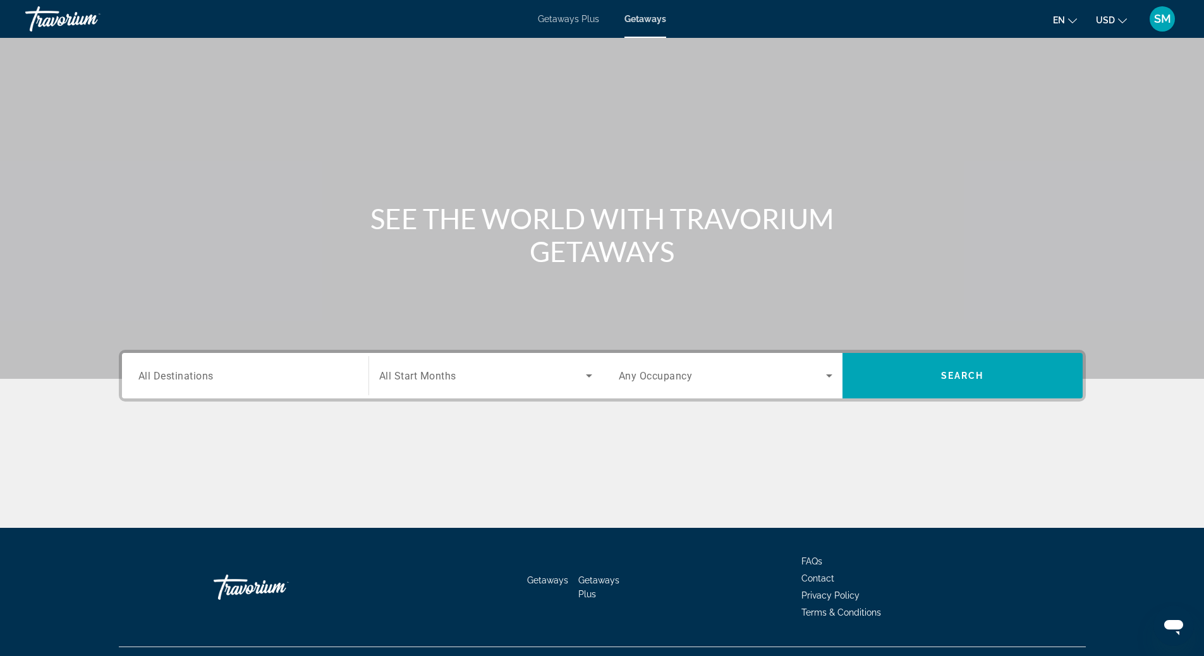
click at [174, 377] on span "All Destinations" at bounding box center [175, 376] width 75 height 12
click at [174, 377] on input "Destination All Destinations" at bounding box center [245, 376] width 214 height 15
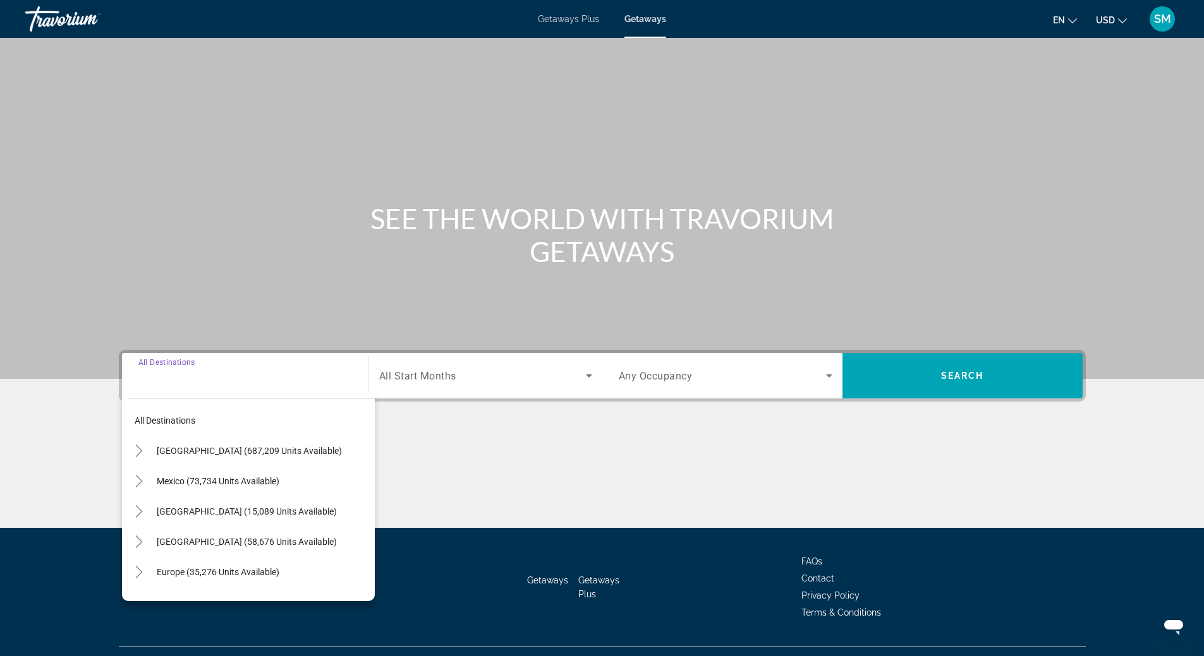
scroll to position [27, 0]
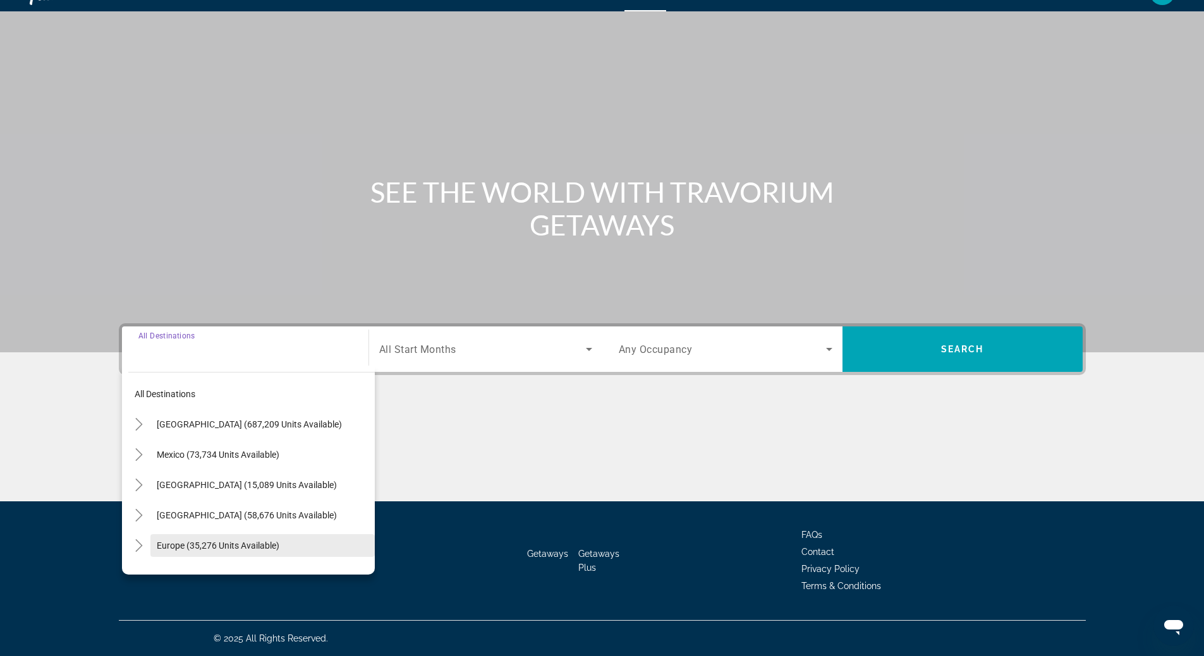
click at [205, 549] on span "Europe (35,276 units available)" at bounding box center [218, 546] width 123 height 10
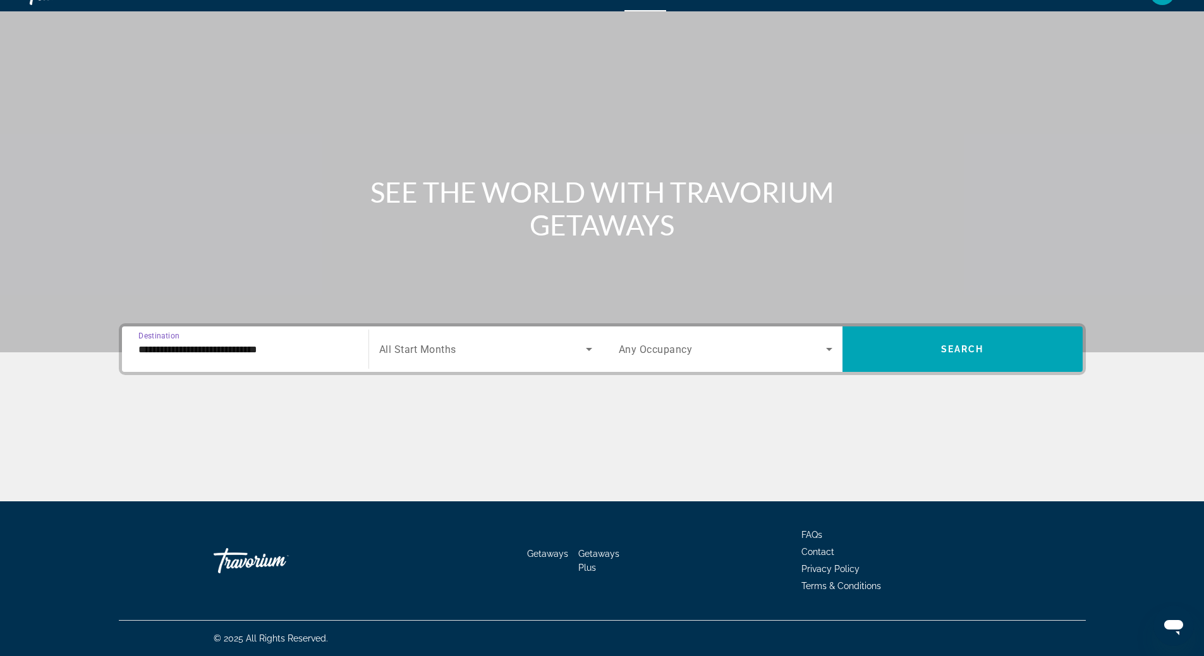
click at [211, 346] on input "**********" at bounding box center [245, 349] width 214 height 15
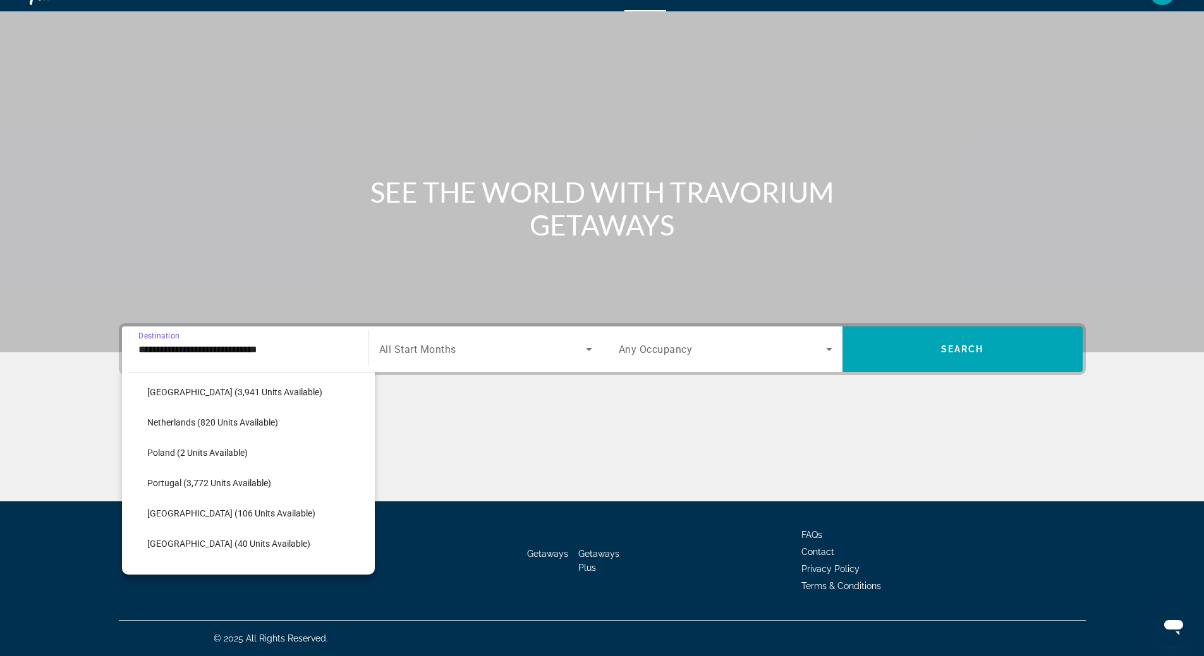
scroll to position [581, 0]
click at [218, 543] on span "[GEOGRAPHIC_DATA] - [GEOGRAPHIC_DATA] (2,516 units available)" at bounding box center [268, 541] width 199 height 20
type input "**********"
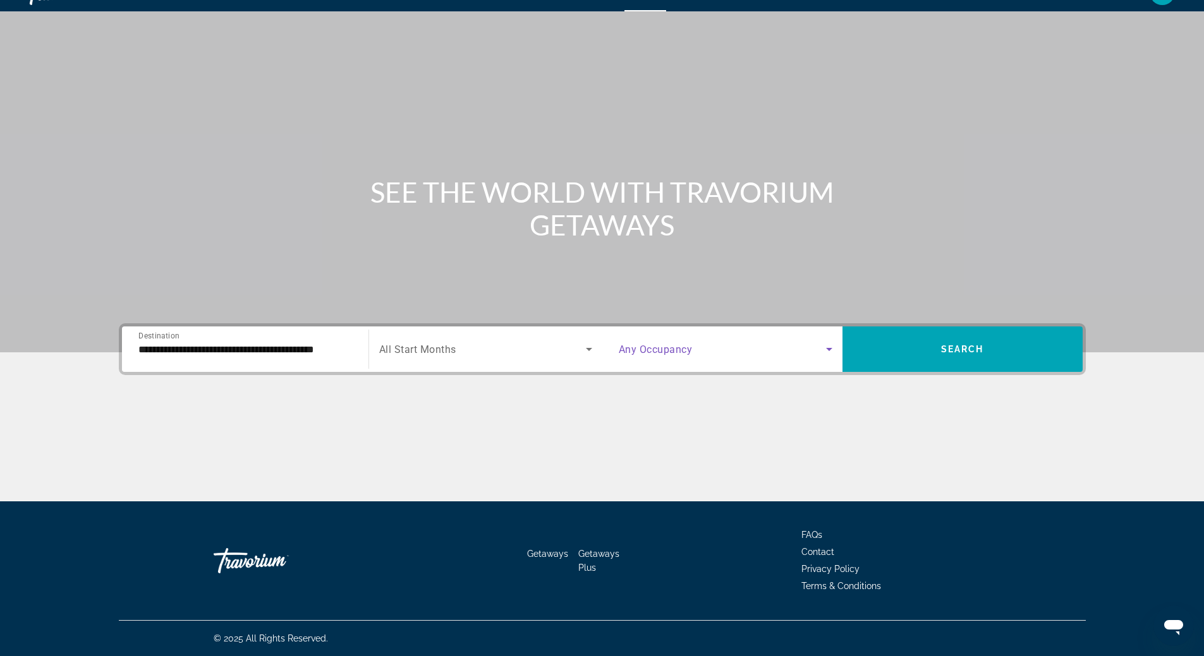
click at [830, 353] on icon "Search widget" at bounding box center [828, 349] width 15 height 15
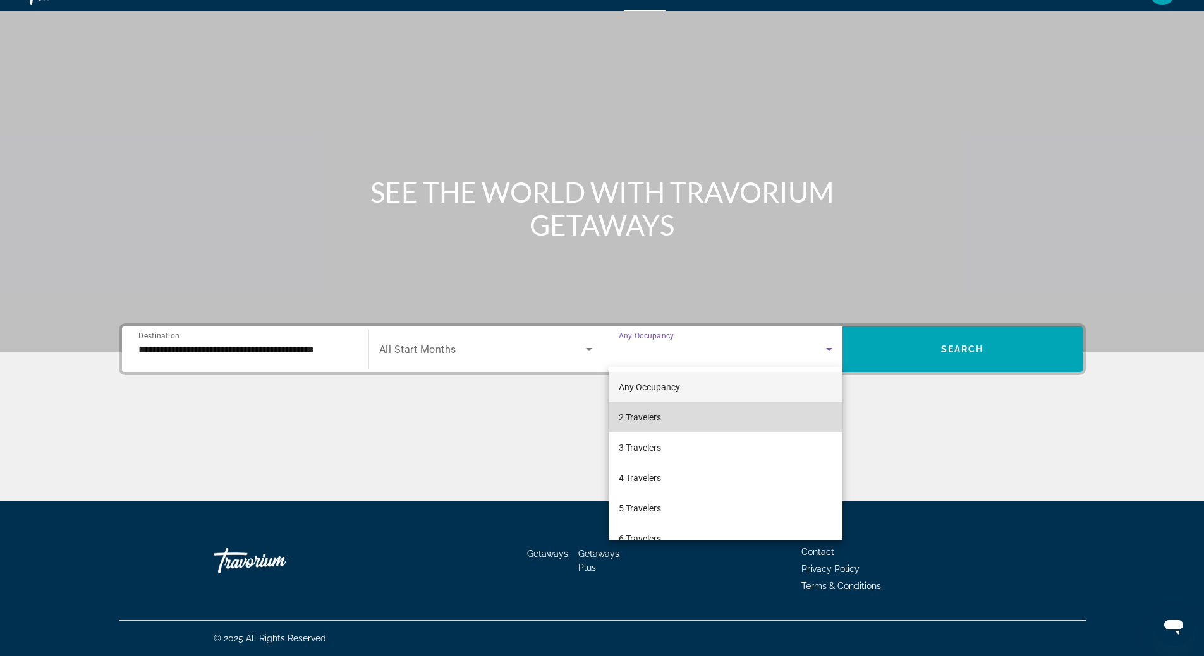
click at [737, 421] on mat-option "2 Travelers" at bounding box center [725, 417] width 234 height 30
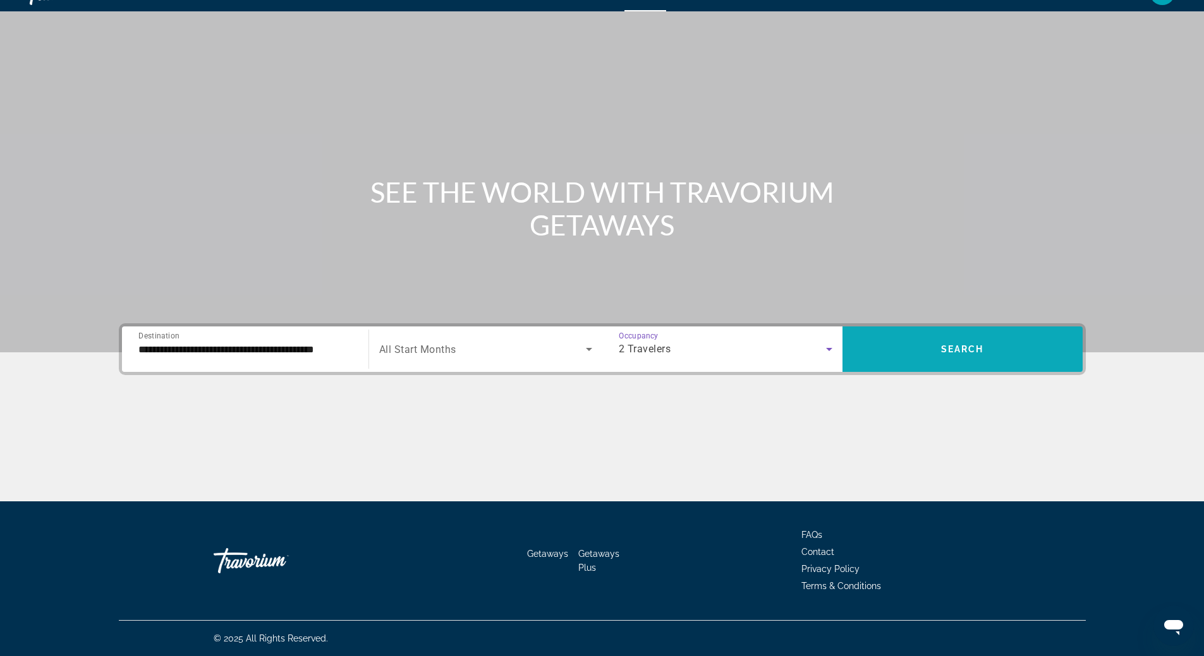
click at [965, 344] on span "Search" at bounding box center [962, 349] width 43 height 10
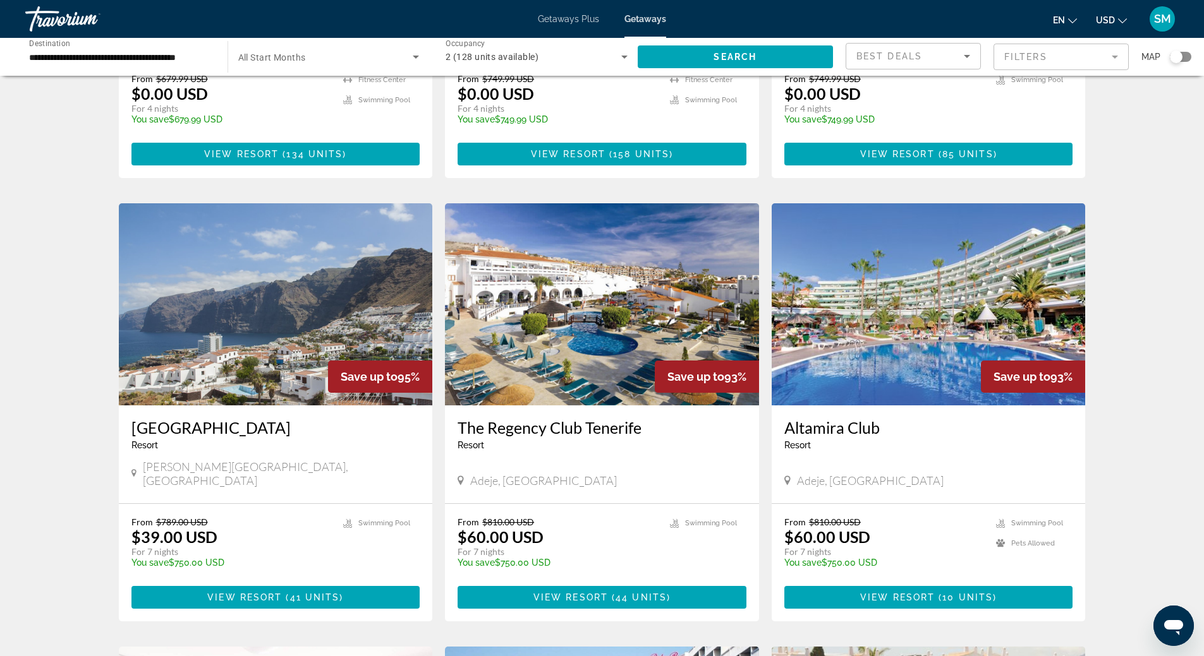
scroll to position [442, 0]
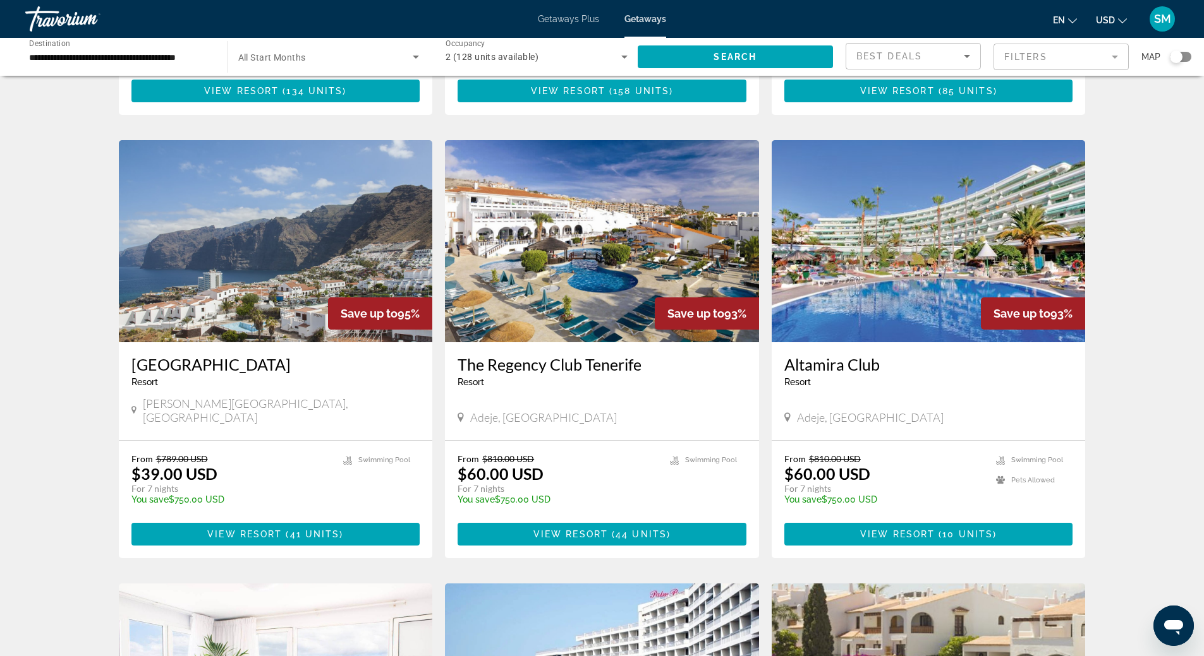
click at [265, 246] on img "Main content" at bounding box center [276, 241] width 314 height 202
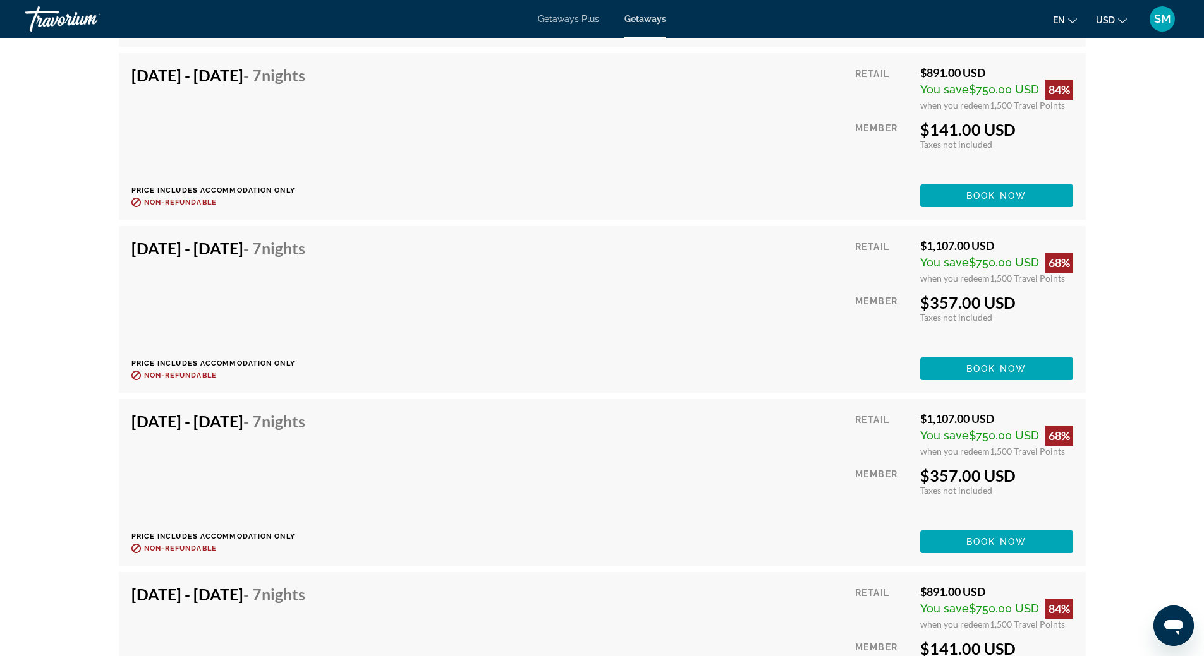
scroll to position [3020, 0]
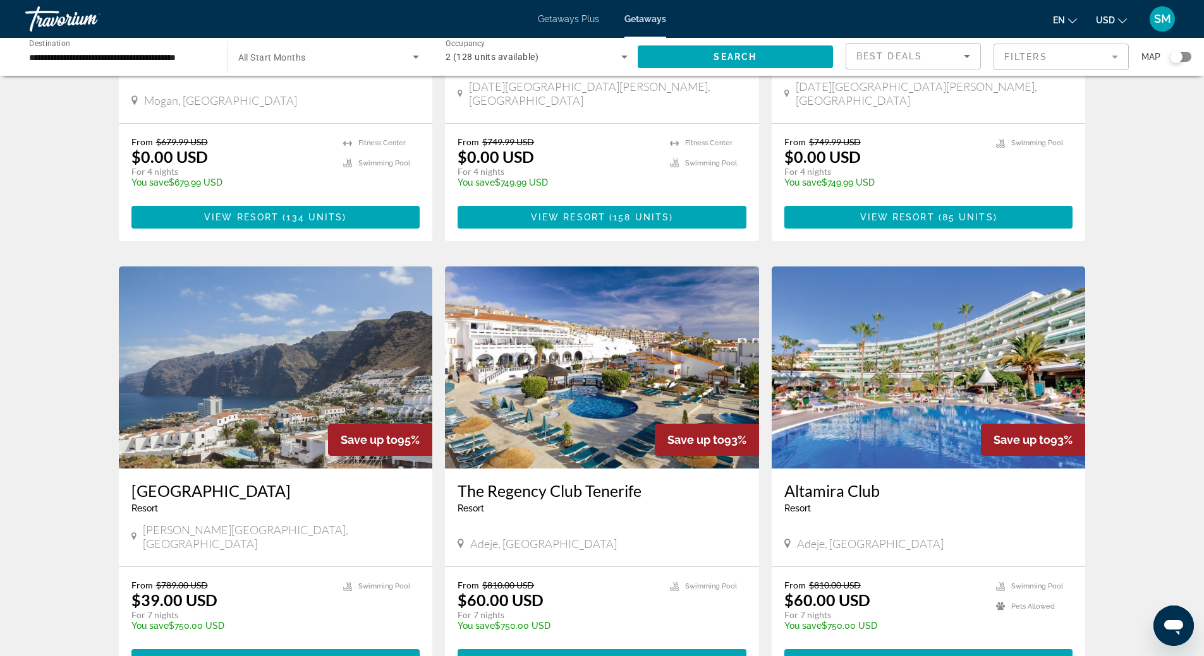
scroll to position [379, 0]
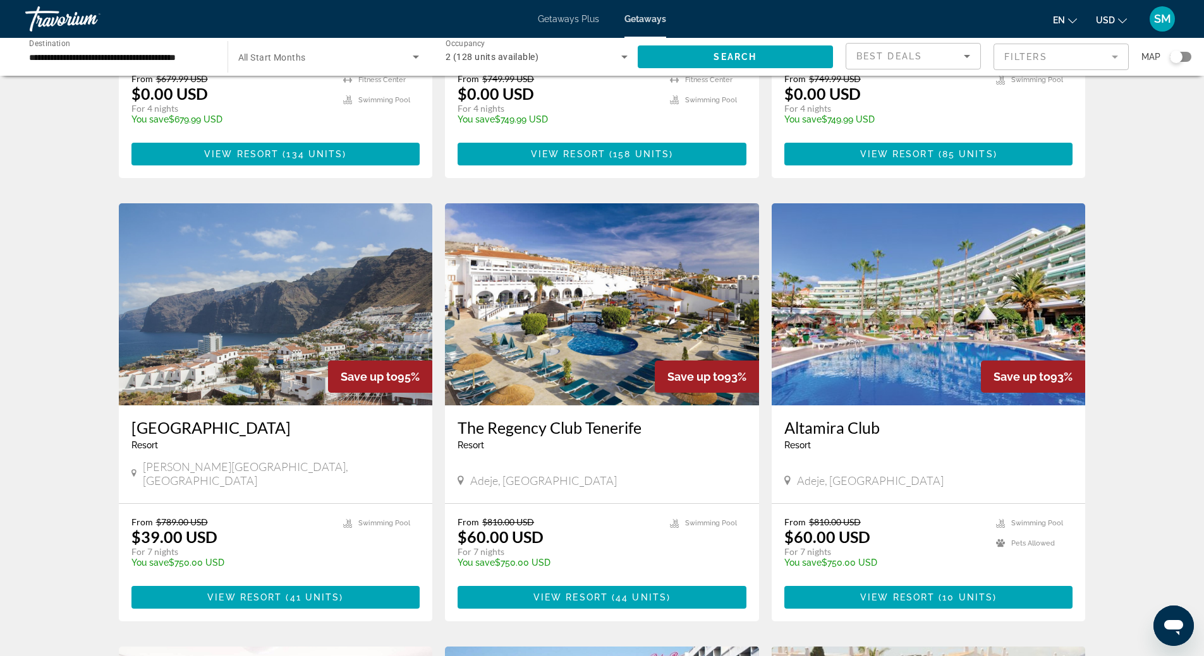
click at [924, 301] on img "Main content" at bounding box center [928, 304] width 314 height 202
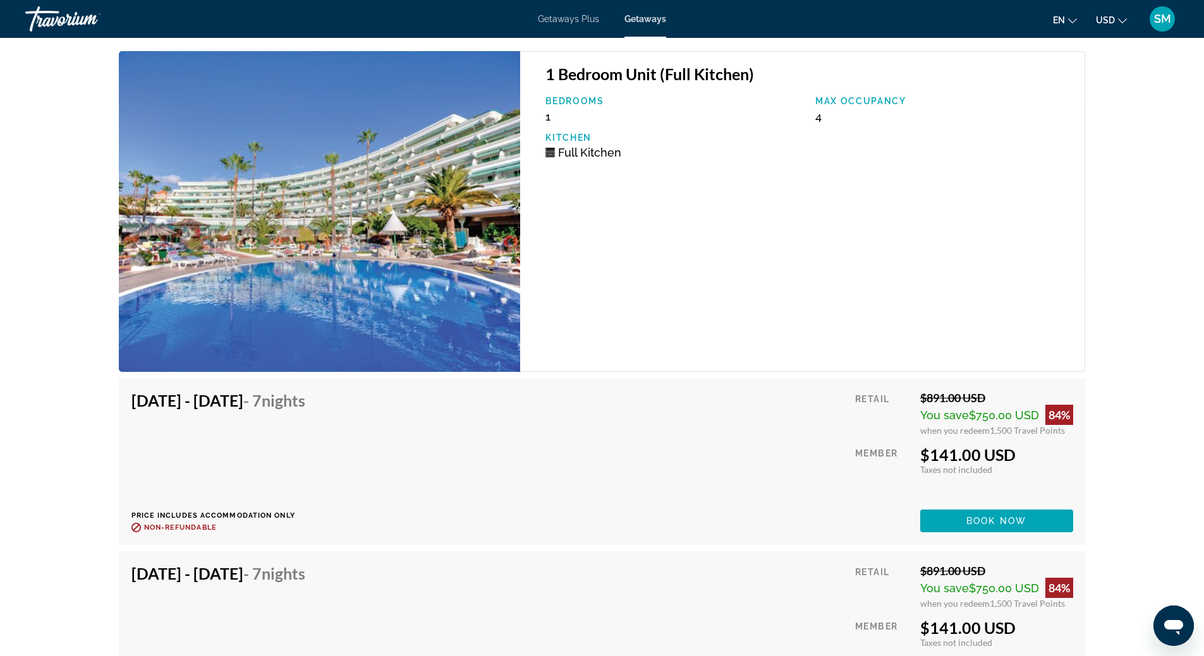
scroll to position [2868, 0]
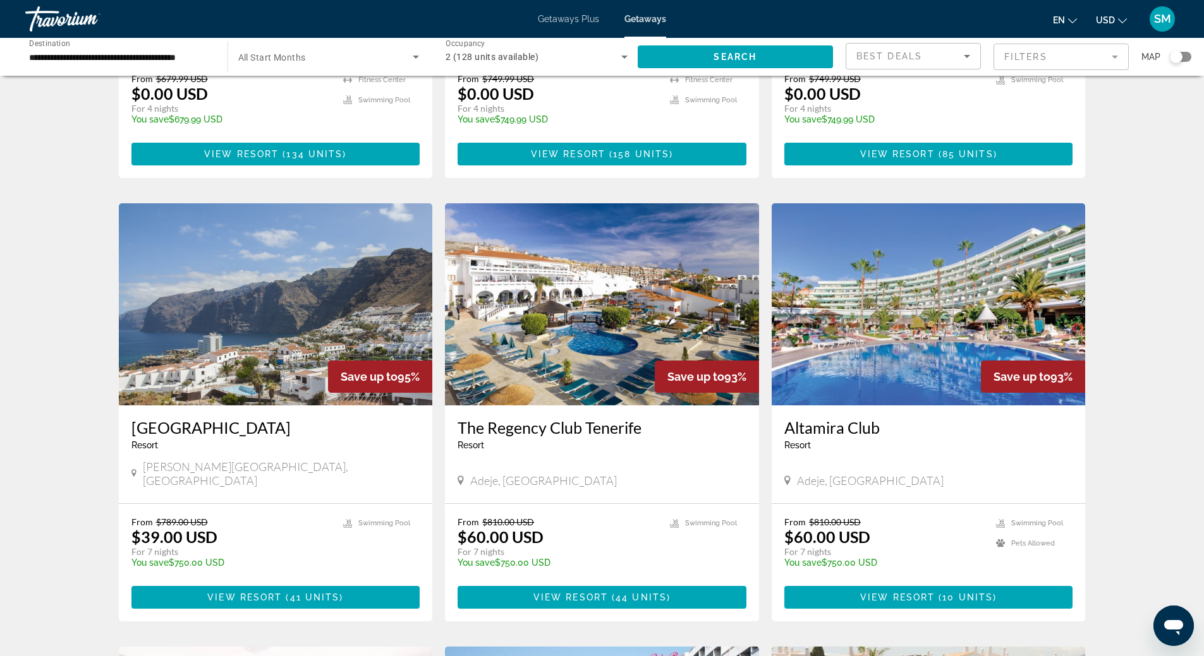
scroll to position [442, 0]
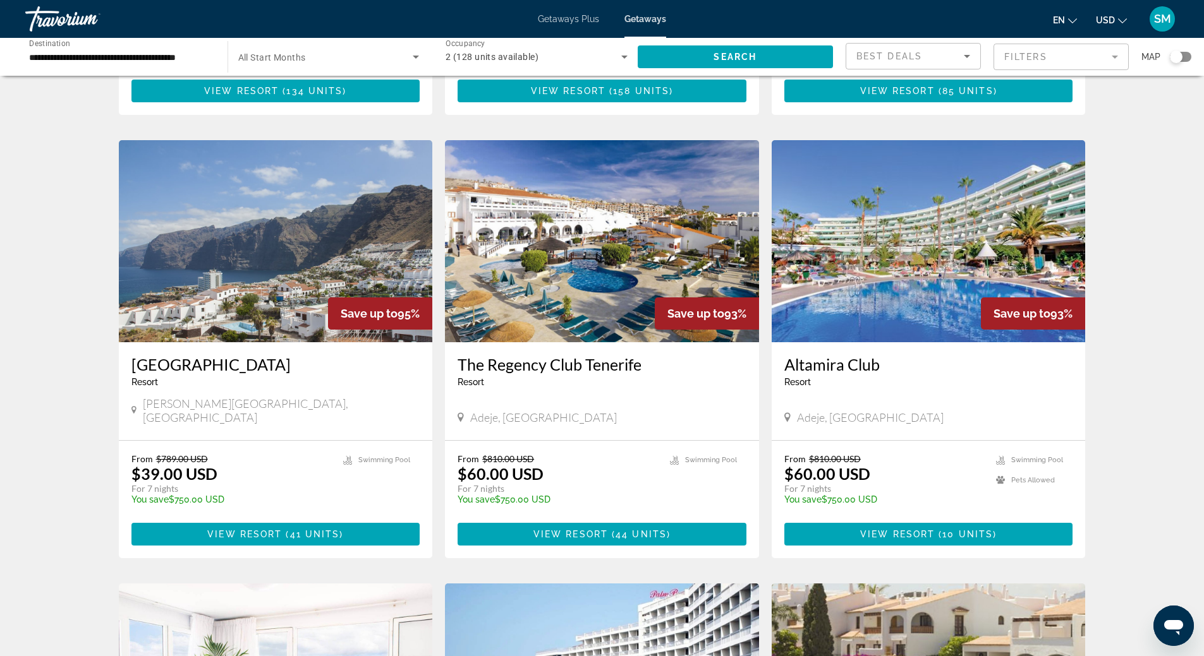
click at [598, 218] on img "Main content" at bounding box center [602, 241] width 314 height 202
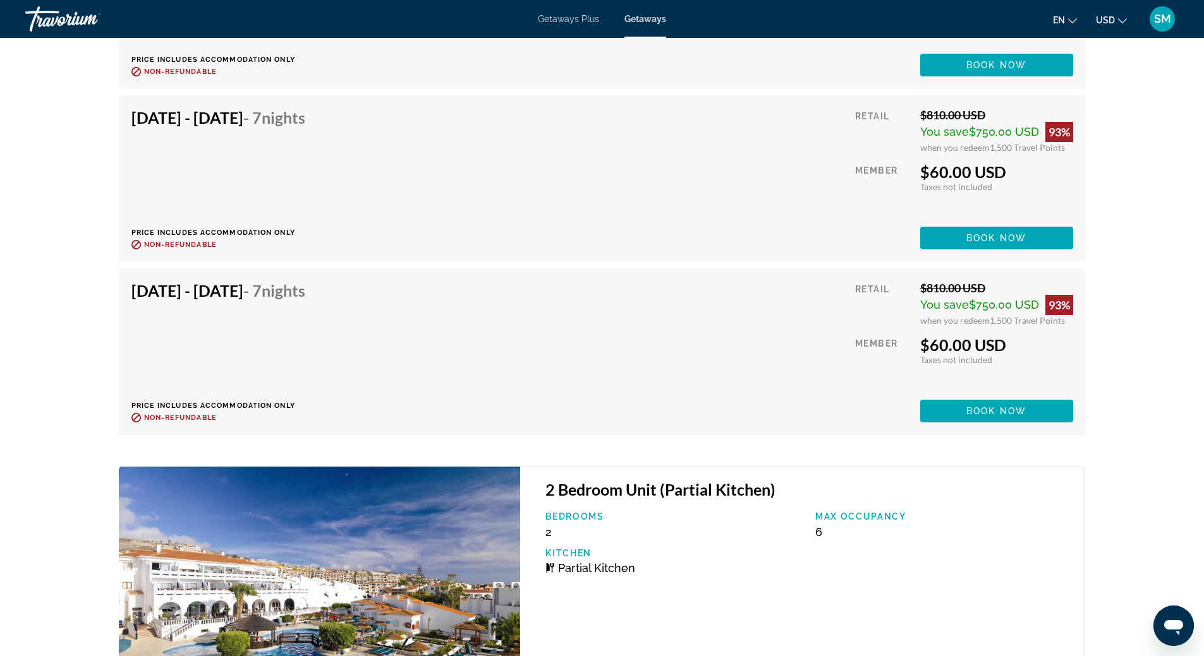
scroll to position [4612, 0]
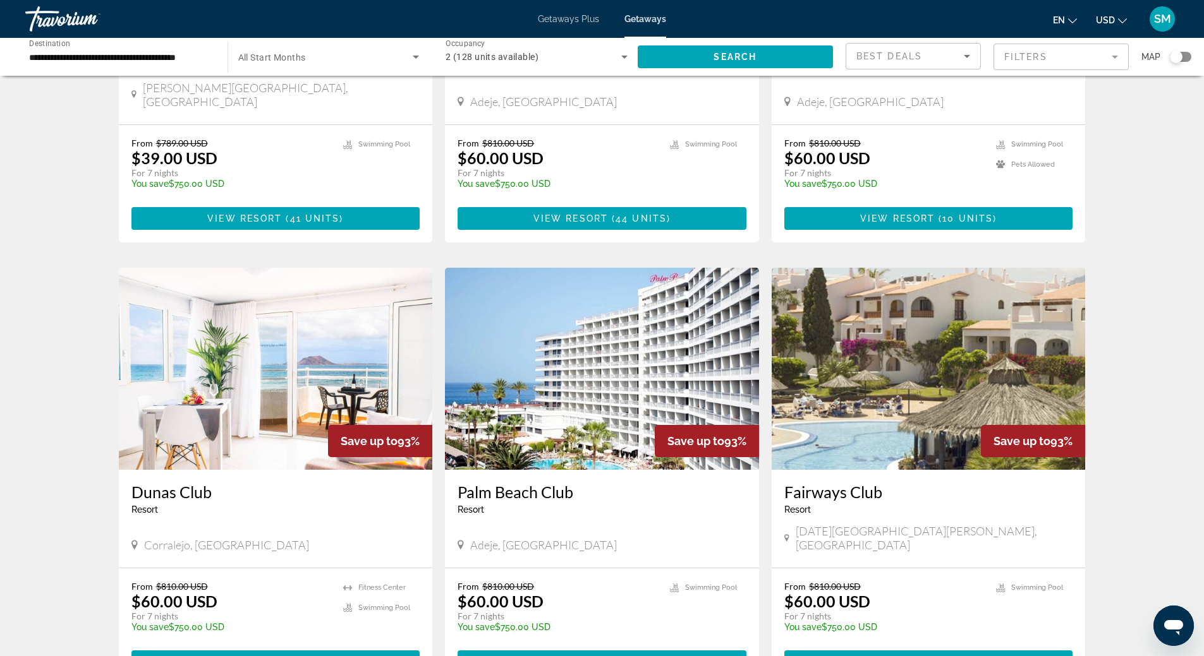
scroll to position [821, 0]
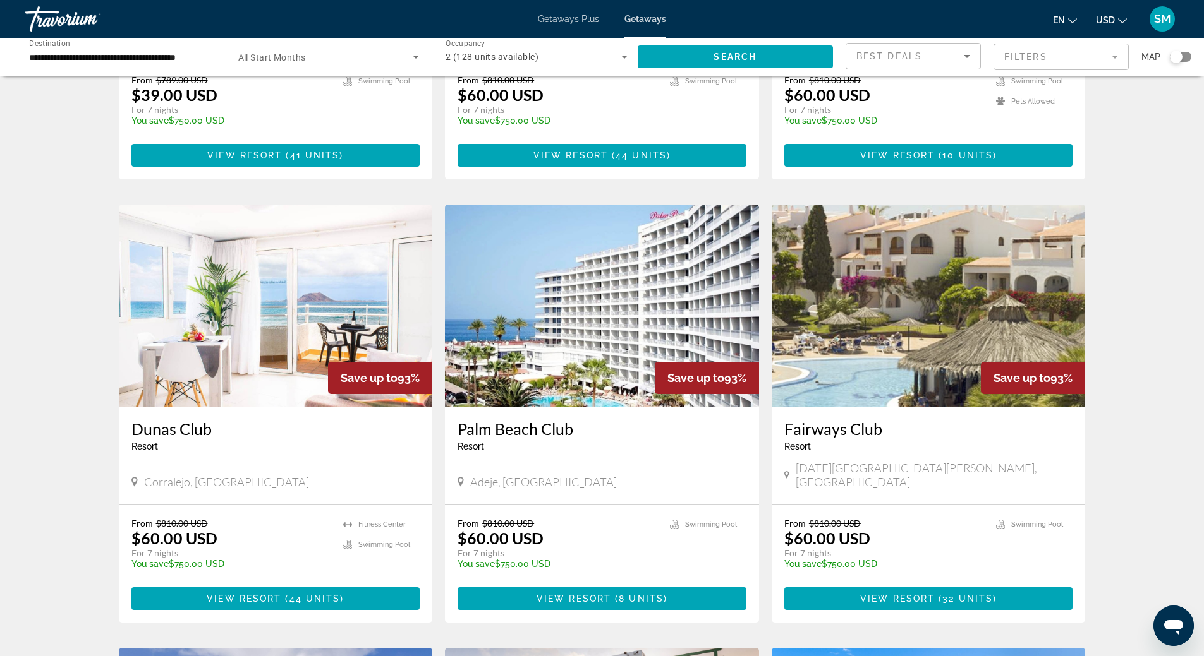
click at [560, 253] on img "Main content" at bounding box center [602, 306] width 314 height 202
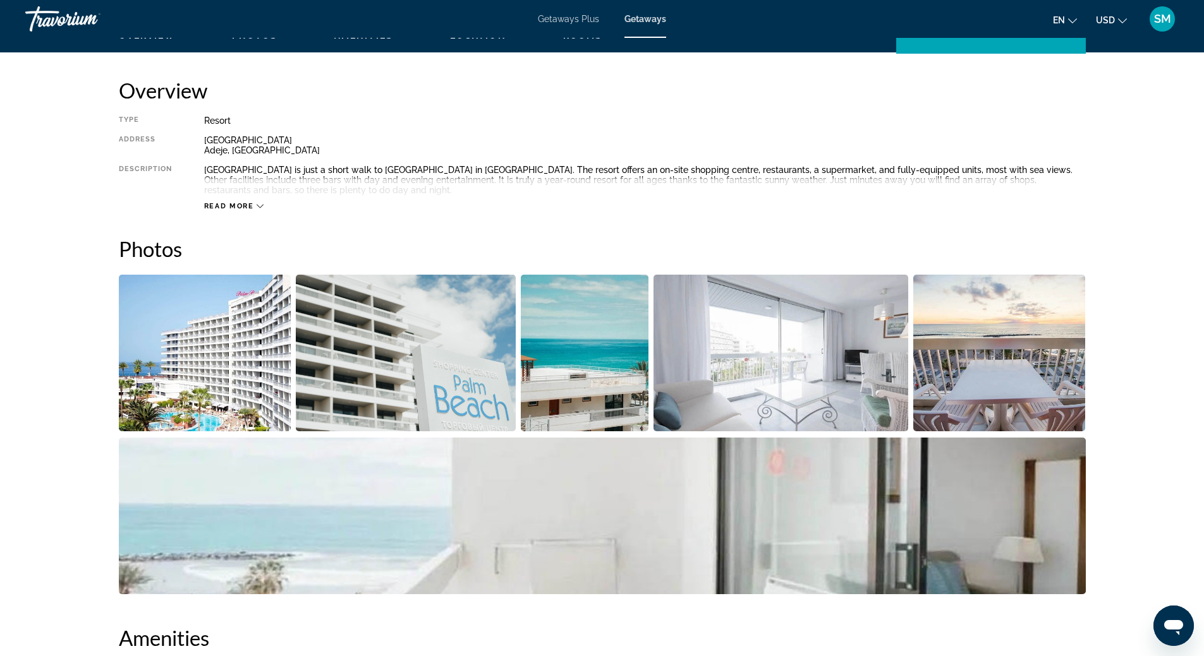
scroll to position [339, 0]
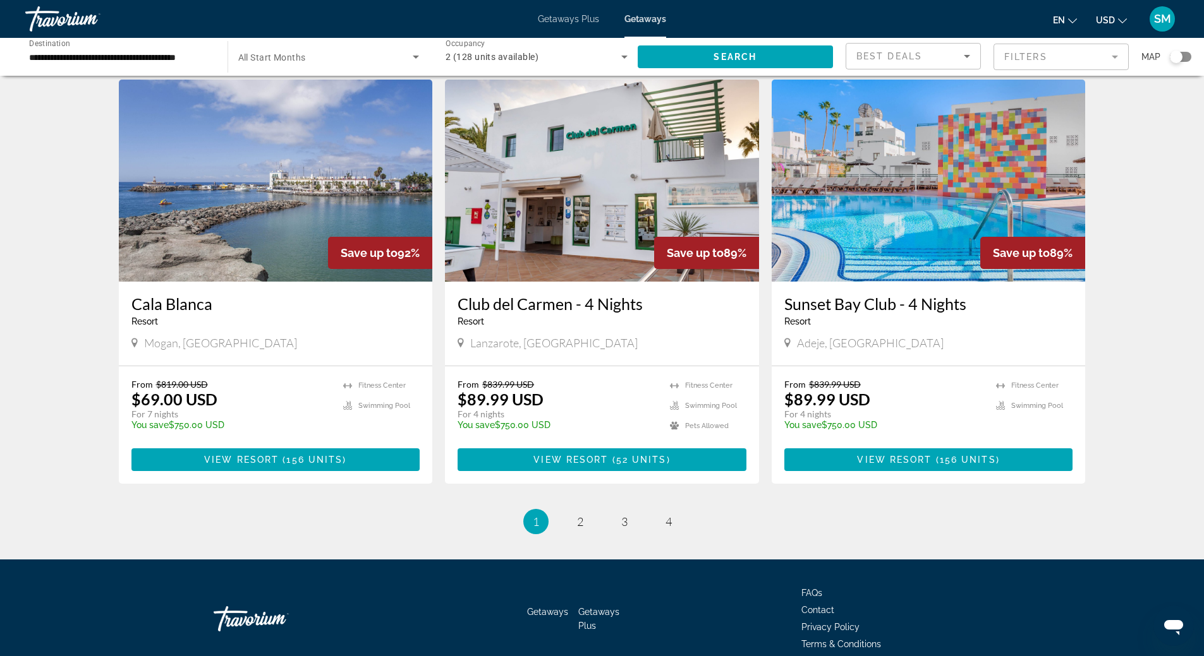
scroll to position [1264, 0]
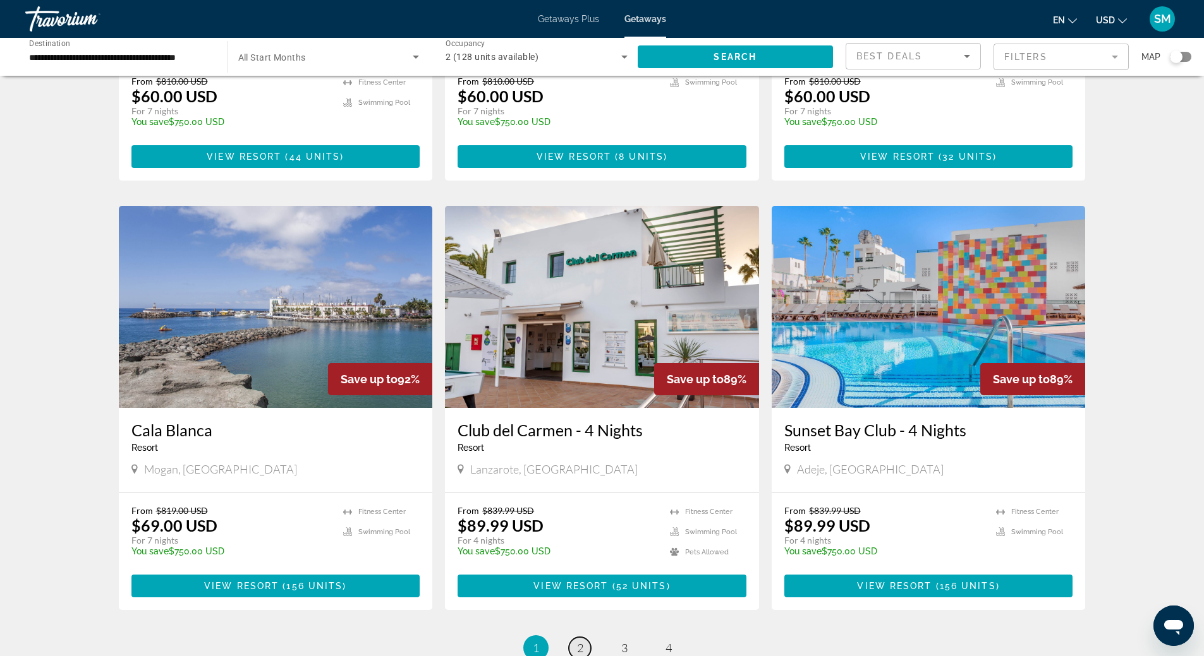
click at [586, 638] on link "page 2" at bounding box center [580, 649] width 22 height 22
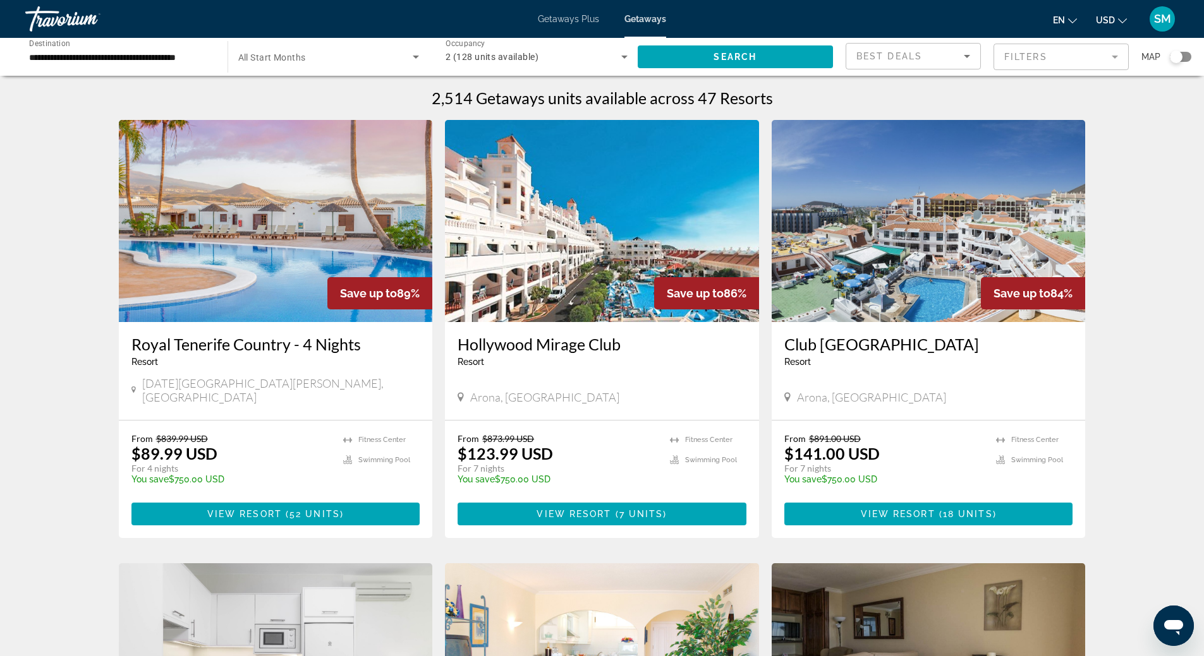
click at [915, 229] on img "Main content" at bounding box center [928, 221] width 314 height 202
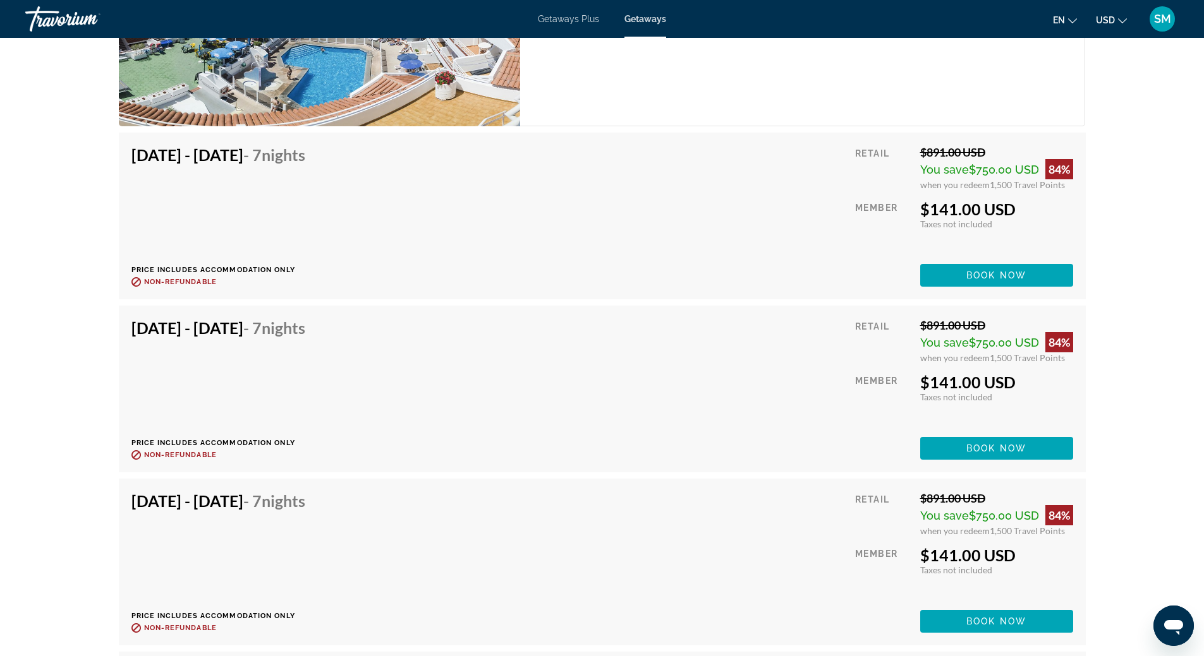
scroll to position [1911, 0]
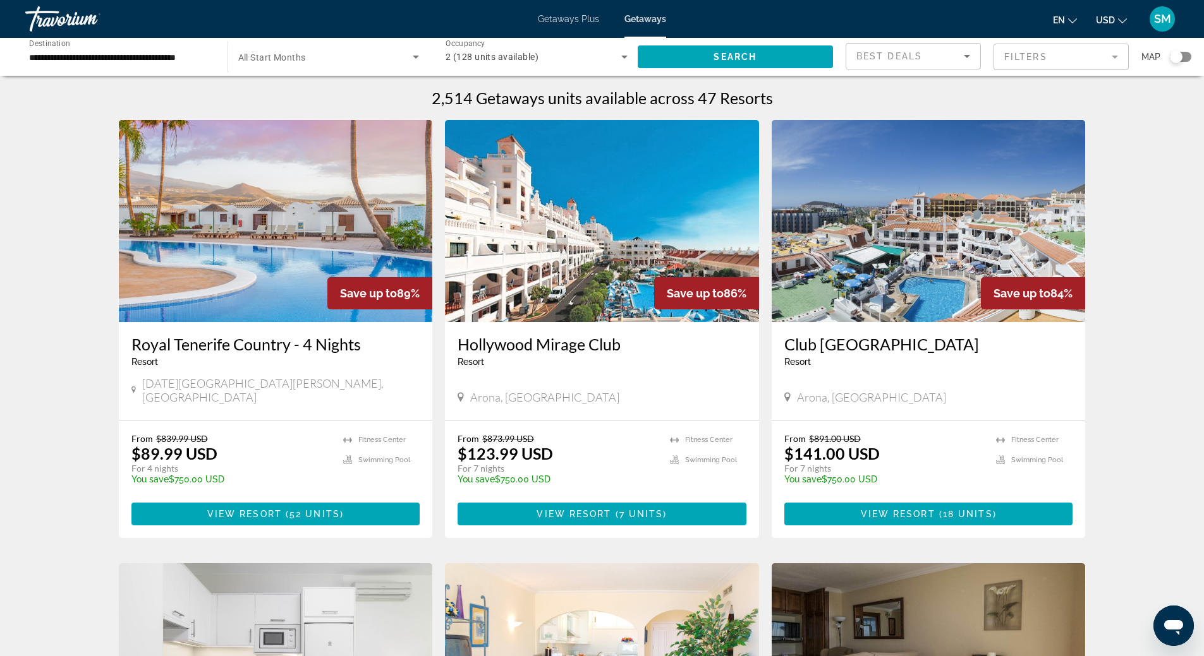
click at [600, 212] on img "Main content" at bounding box center [602, 221] width 314 height 202
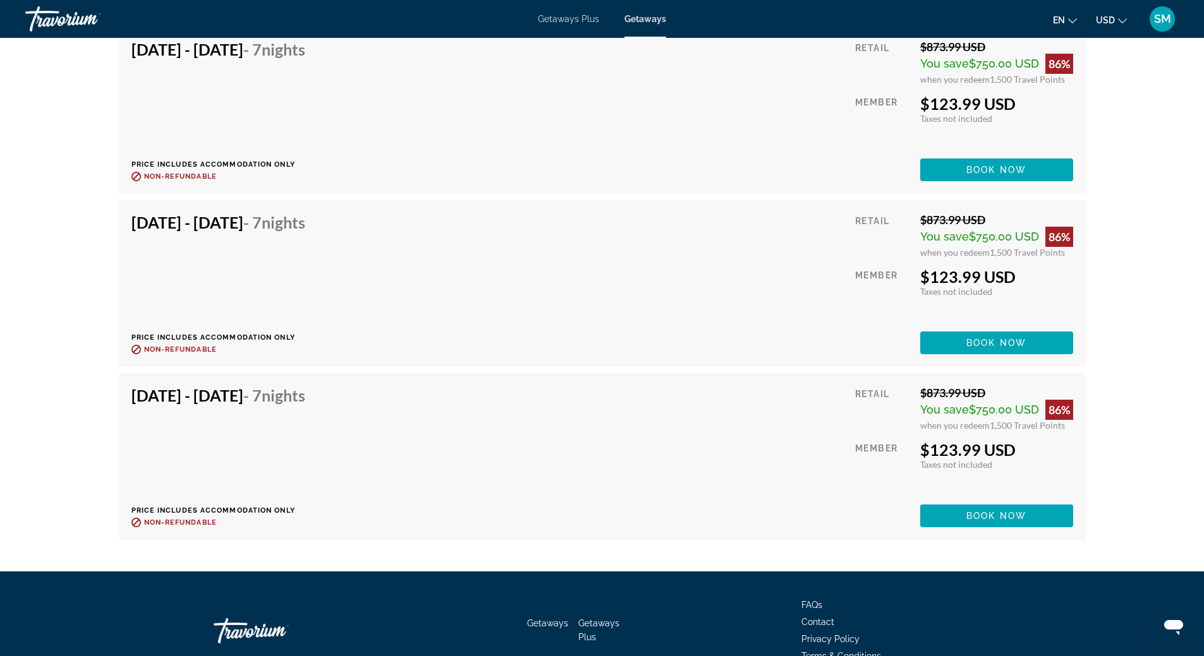
scroll to position [2850, 0]
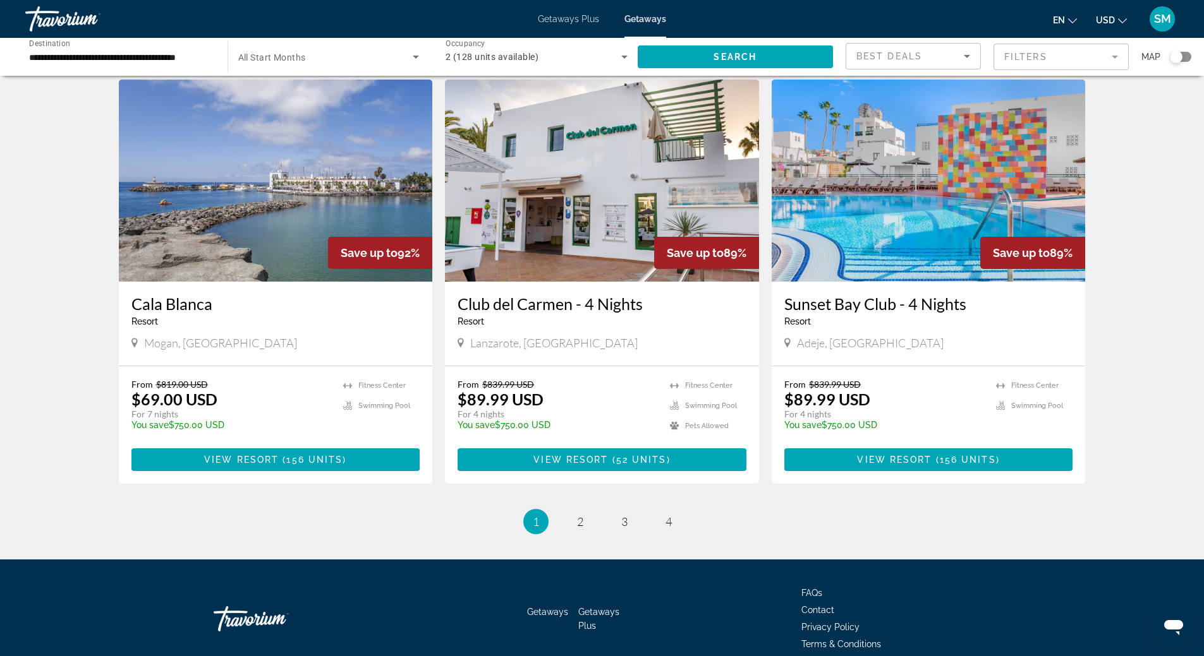
scroll to position [1406, 0]
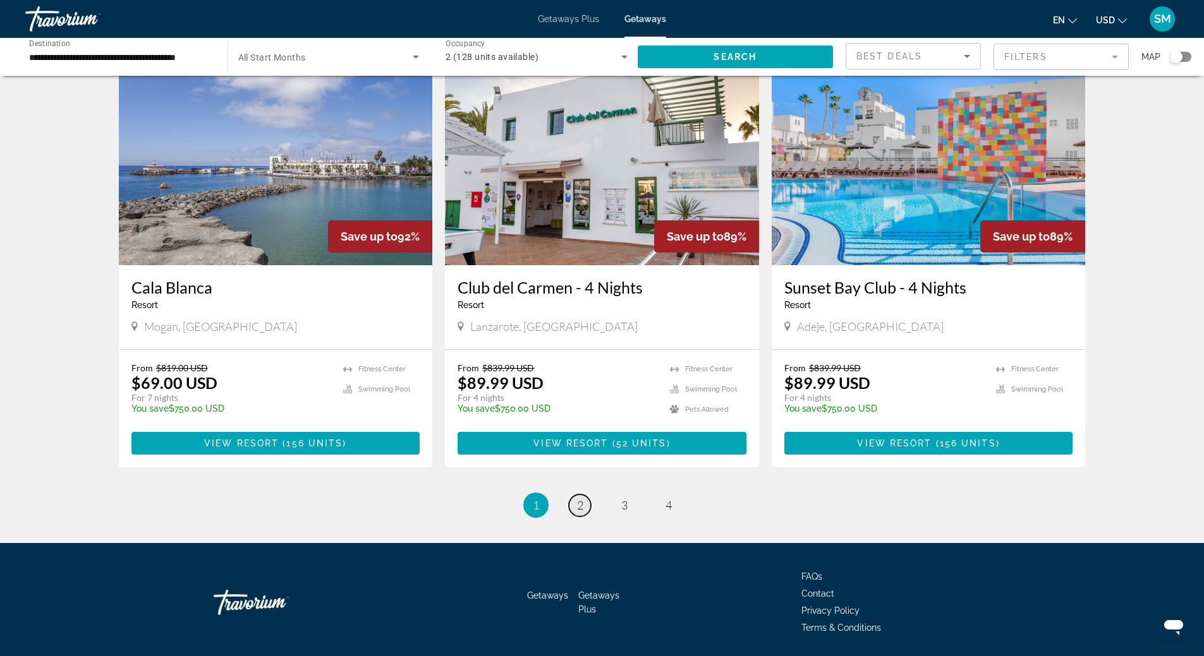
click at [573, 495] on link "page 2" at bounding box center [580, 506] width 22 height 22
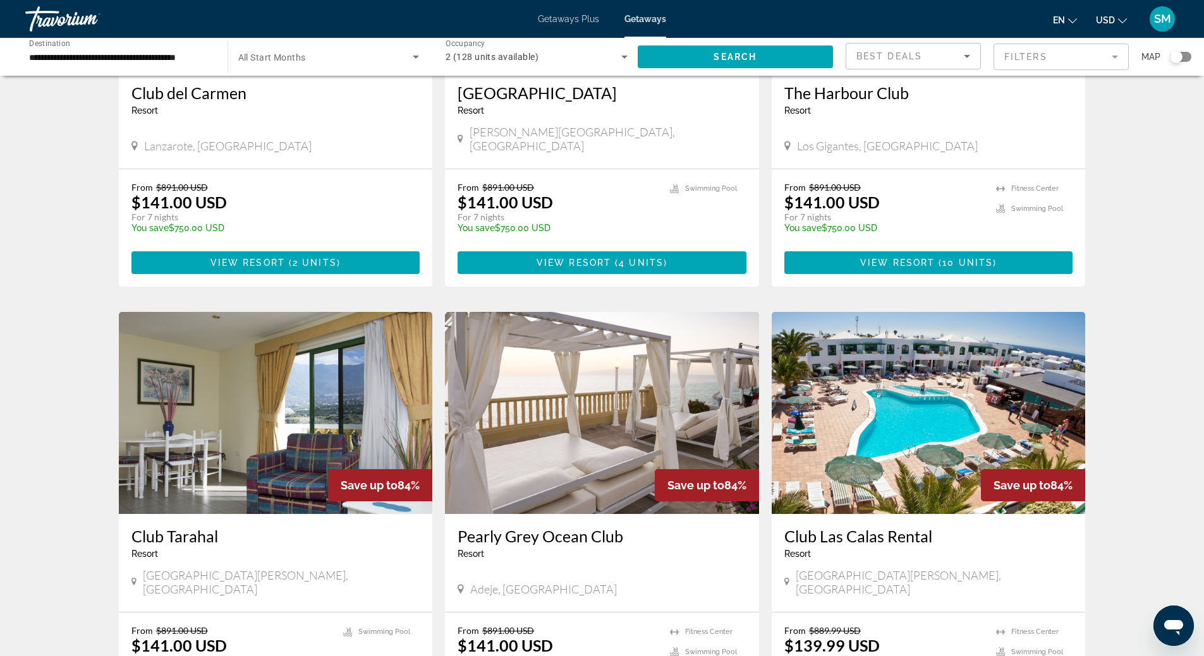
scroll to position [821, 0]
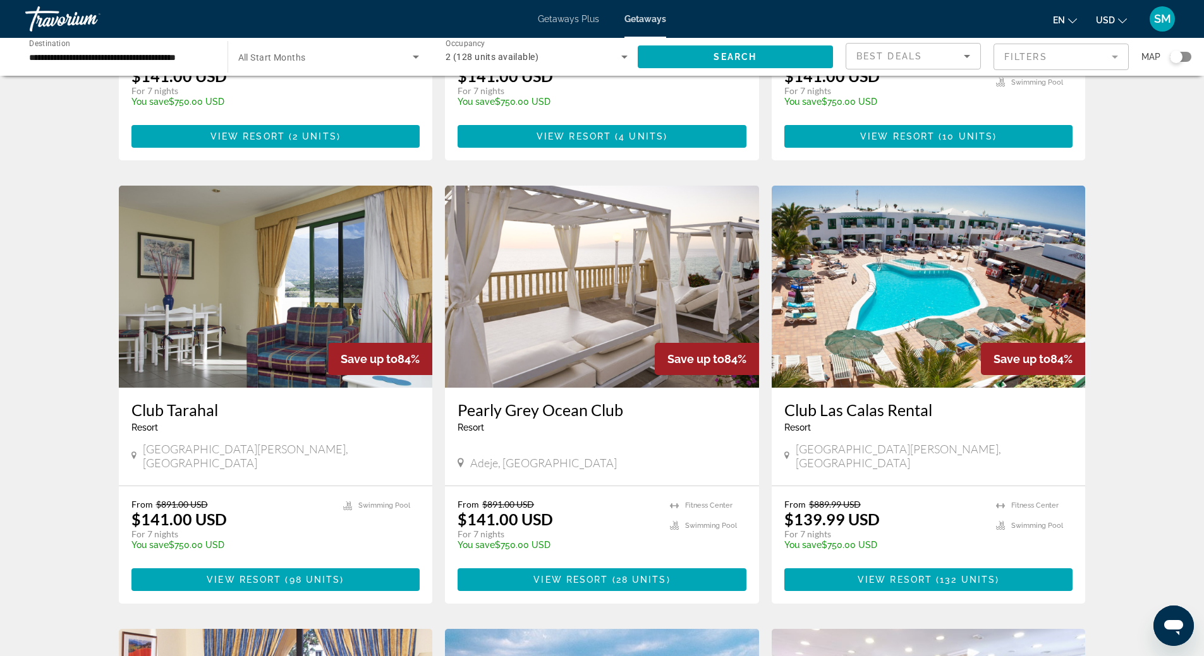
click at [547, 242] on img "Main content" at bounding box center [602, 287] width 314 height 202
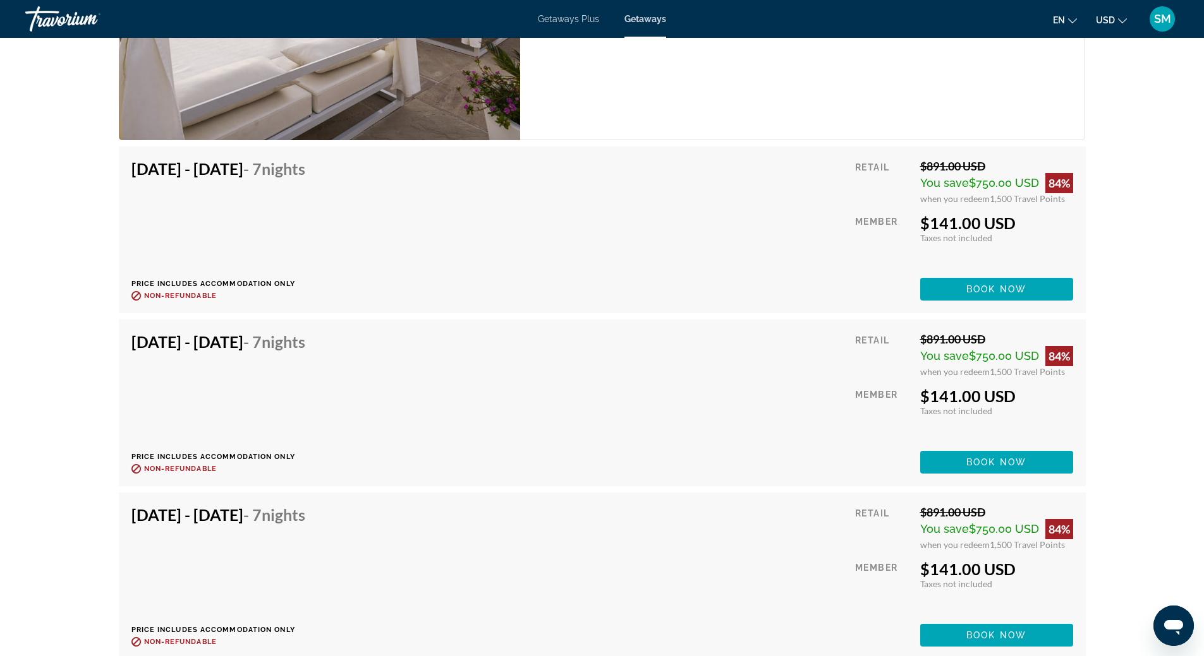
scroll to position [3845, 0]
